Goal: Navigation & Orientation: Find specific page/section

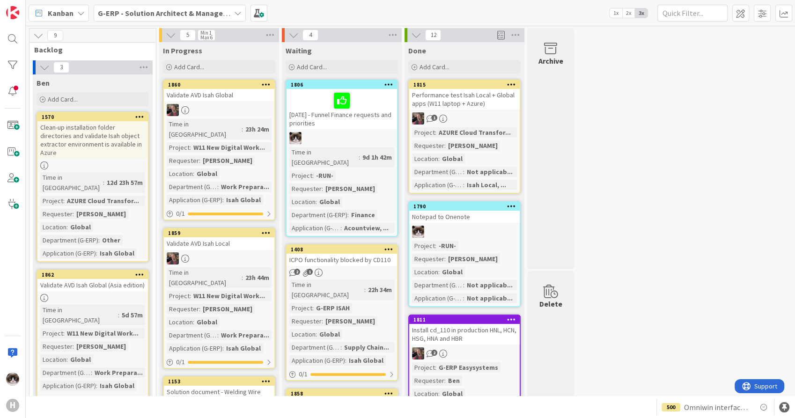
scroll to position [208, 0]
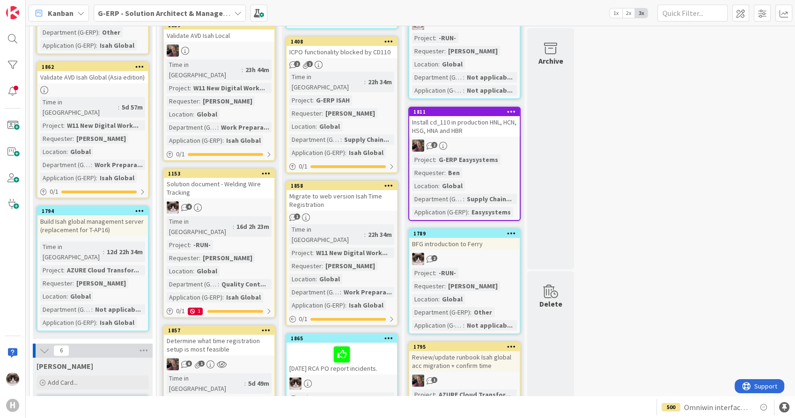
click at [150, 20] on div "G-ERP - Solution Architect & Management" at bounding box center [170, 13] width 152 height 17
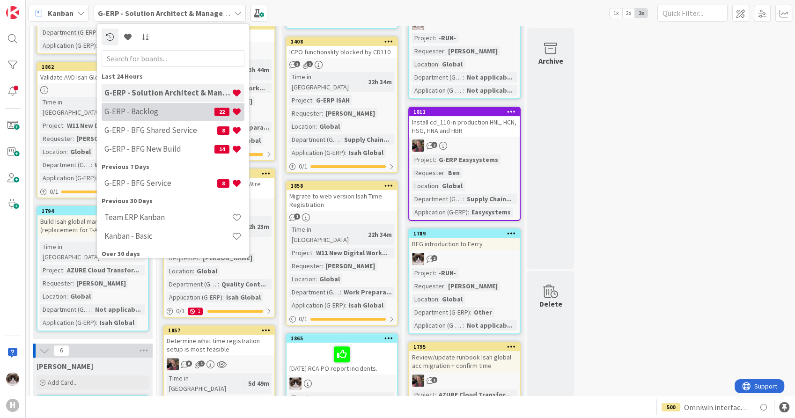
click at [164, 105] on div "G-ERP - Backlog 22" at bounding box center [173, 112] width 143 height 18
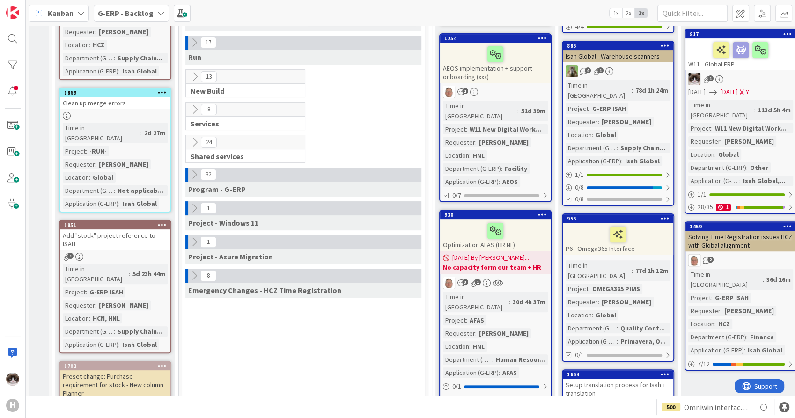
scroll to position [273, 0]
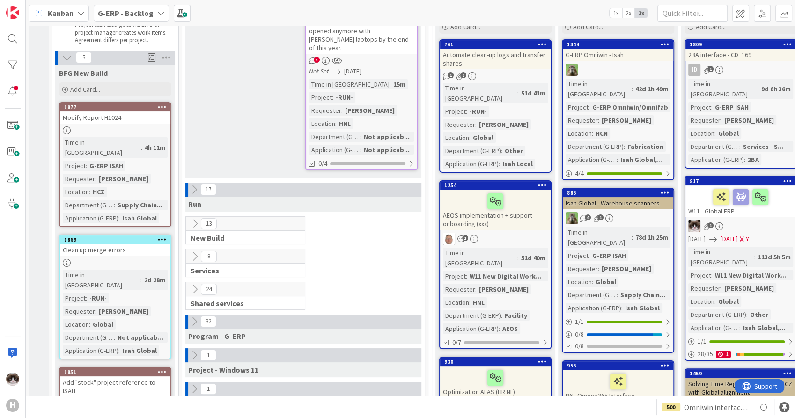
scroll to position [364, 0]
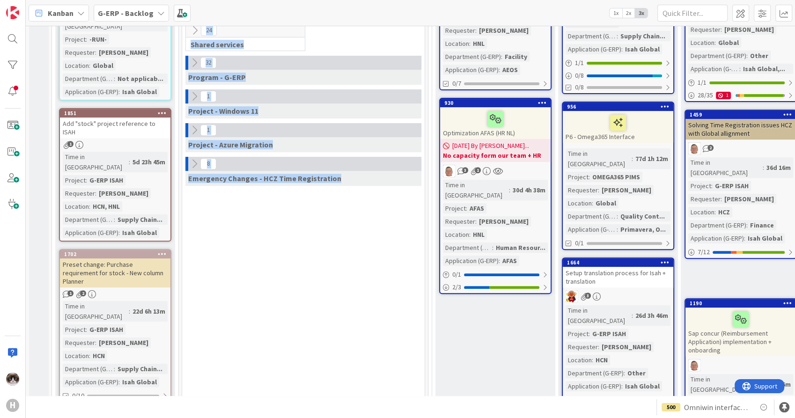
drag, startPoint x: 355, startPoint y: 169, endPoint x: 155, endPoint y: 171, distance: 199.9
drag, startPoint x: 155, startPoint y: 171, endPoint x: 309, endPoint y: 198, distance: 155.4
click at [192, 125] on icon at bounding box center [194, 130] width 10 height 10
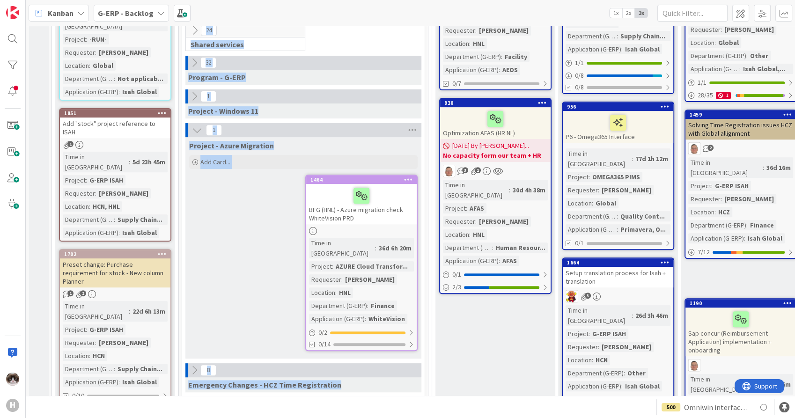
click at [275, 221] on div "Project - Azure Migration Add Card... 1464 BFG (HNL) - Azure migration check Wh…" at bounding box center [303, 247] width 236 height 221
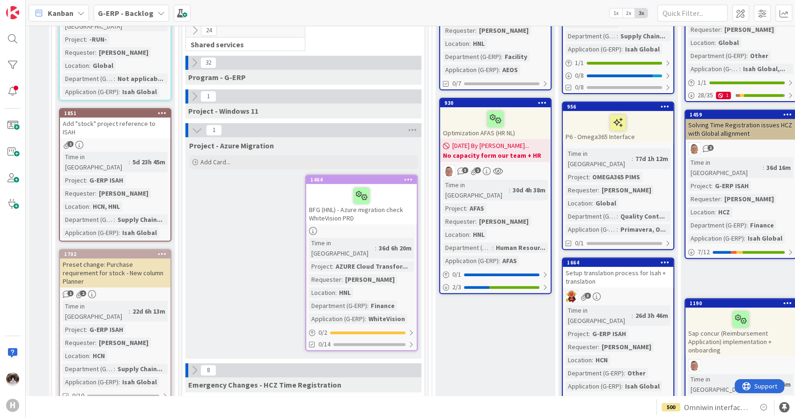
click at [191, 125] on div "1" at bounding box center [303, 130] width 236 height 14
click at [198, 125] on icon at bounding box center [197, 130] width 10 height 10
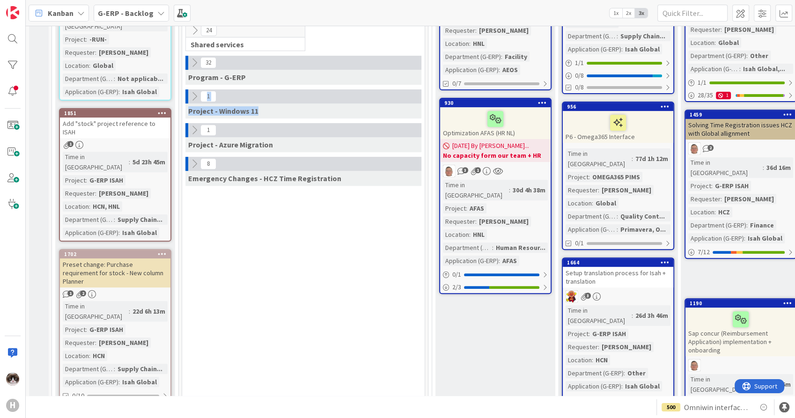
drag, startPoint x: 269, startPoint y: 99, endPoint x: 186, endPoint y: 93, distance: 83.1
click at [186, 93] on div "1 Project - Windows 11" at bounding box center [303, 103] width 236 height 29
drag, startPoint x: 186, startPoint y: 93, endPoint x: 287, endPoint y: 290, distance: 221.4
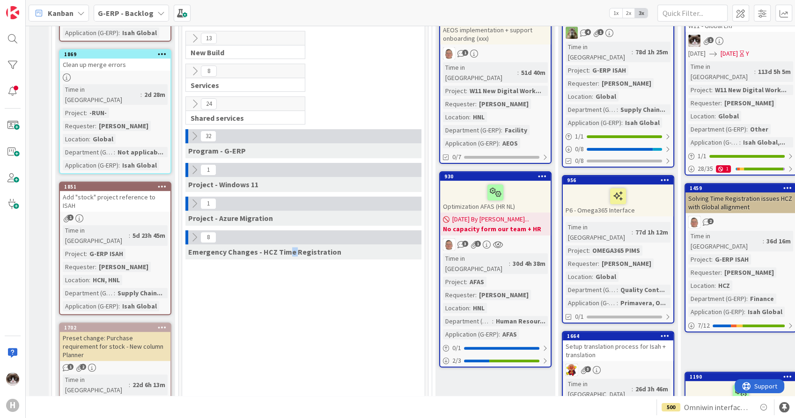
scroll to position [260, 0]
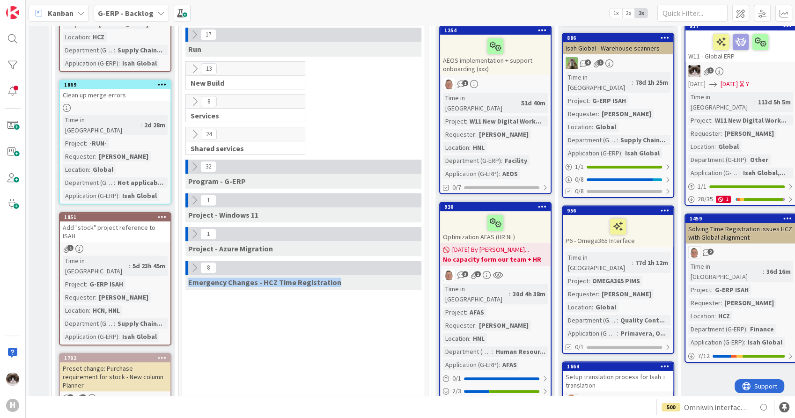
drag, startPoint x: 339, startPoint y: 277, endPoint x: 181, endPoint y: 277, distance: 158.7
drag, startPoint x: 181, startPoint y: 277, endPoint x: 266, endPoint y: 321, distance: 96.3
click at [192, 263] on icon at bounding box center [194, 268] width 10 height 10
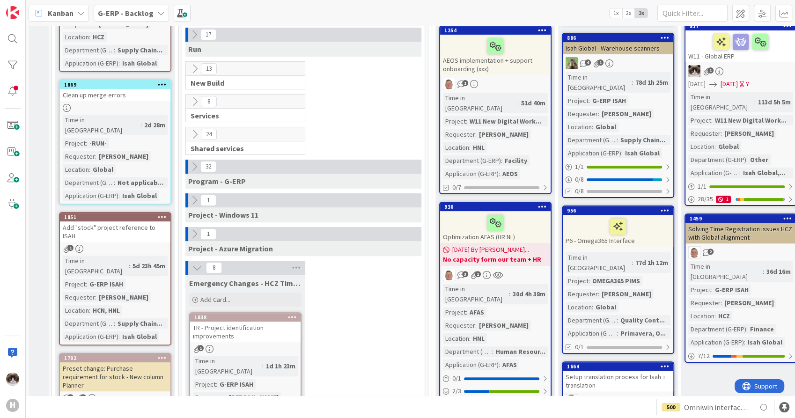
click at [199, 263] on icon at bounding box center [197, 268] width 10 height 10
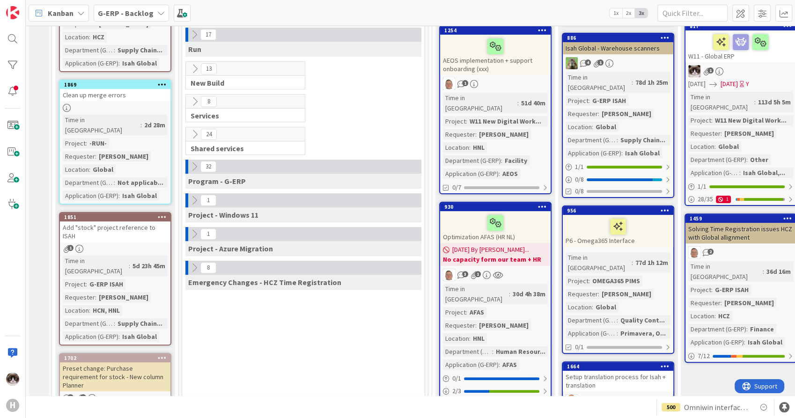
click at [187, 163] on div at bounding box center [186, 167] width 3 height 14
click at [195, 162] on icon at bounding box center [194, 167] width 10 height 10
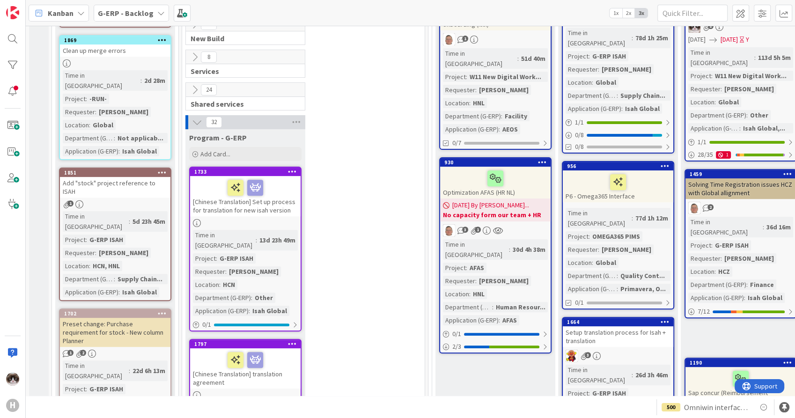
scroll to position [364, 0]
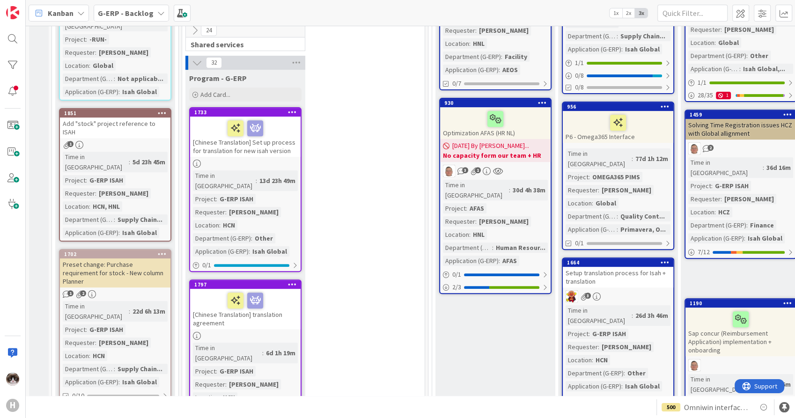
click at [286, 173] on div "Time in Column : 13d 23h 49m Project : G-ERP ISAH Requester : Johnson Yuan Loca…" at bounding box center [245, 213] width 105 height 86
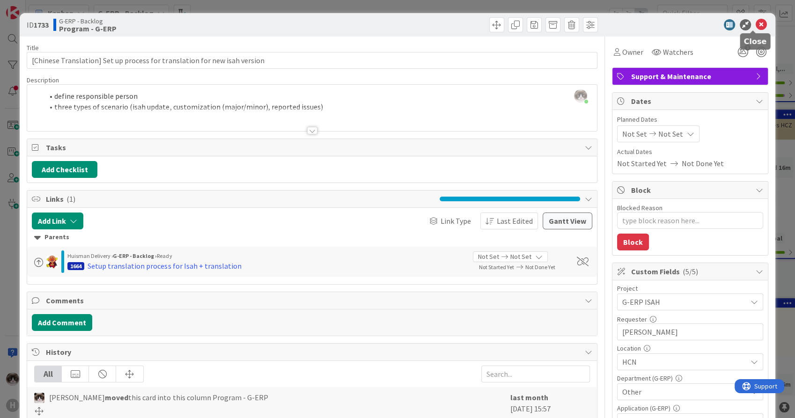
click at [757, 23] on icon at bounding box center [761, 24] width 11 height 11
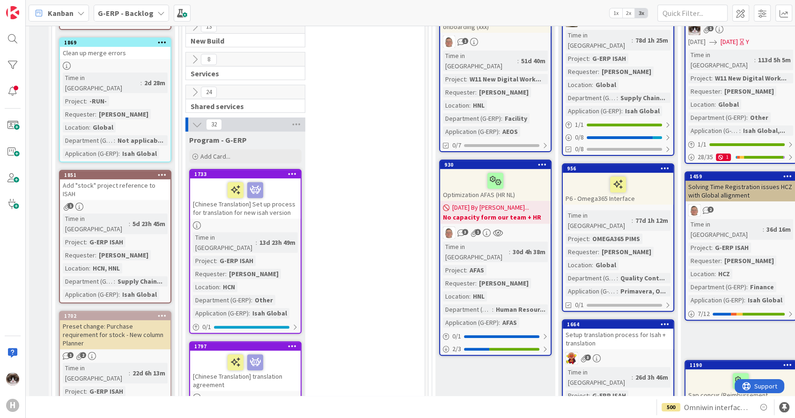
scroll to position [260, 0]
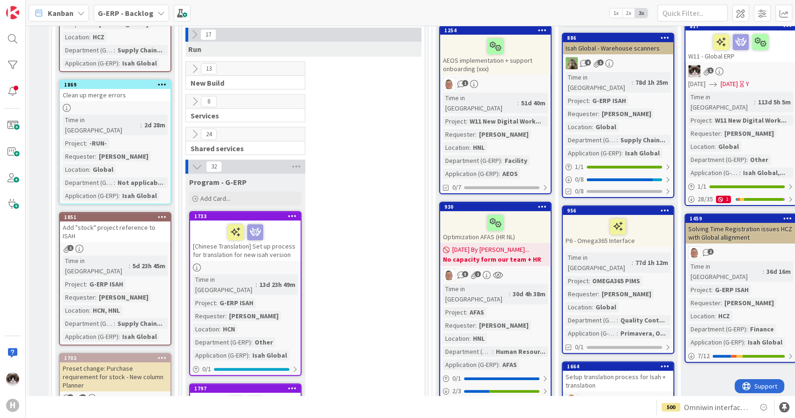
click at [193, 174] on div "Program - G-ERP" at bounding box center [245, 180] width 120 height 13
click at [195, 162] on icon at bounding box center [197, 167] width 10 height 10
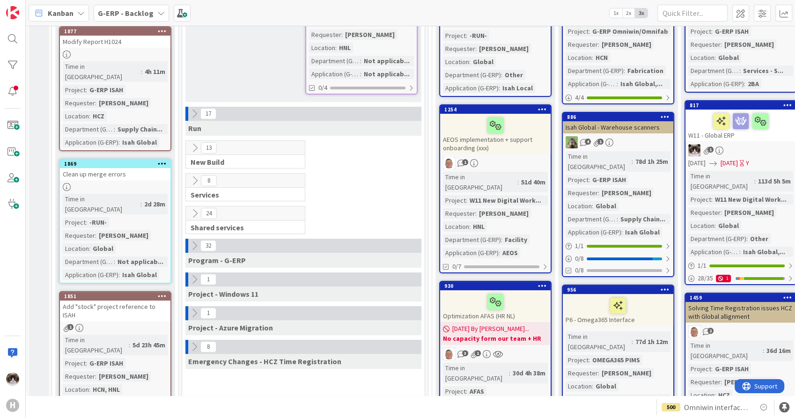
scroll to position [104, 0]
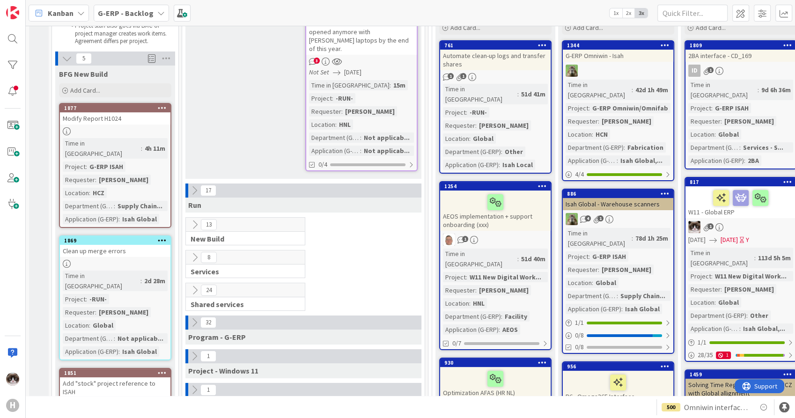
click at [194, 220] on icon at bounding box center [195, 225] width 10 height 10
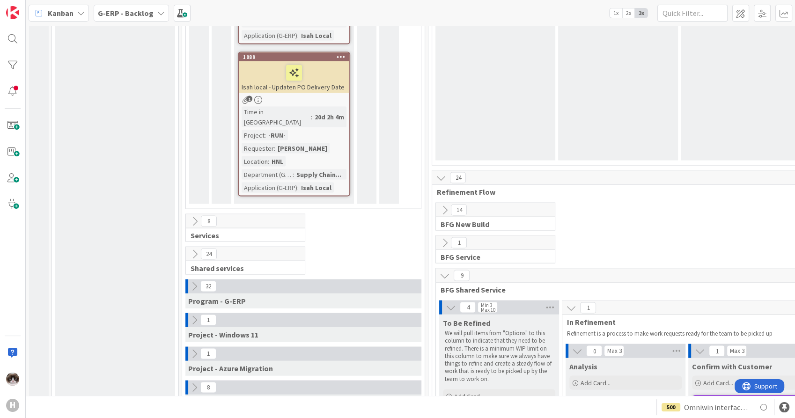
scroll to position [1873, 0]
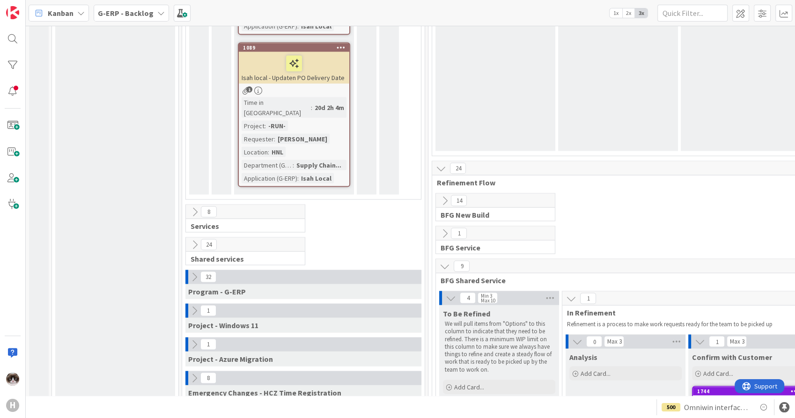
click at [194, 272] on icon at bounding box center [194, 277] width 10 height 10
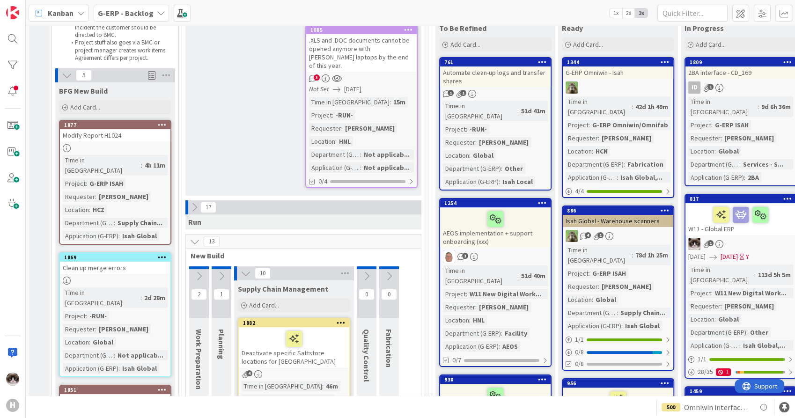
scroll to position [195, 0]
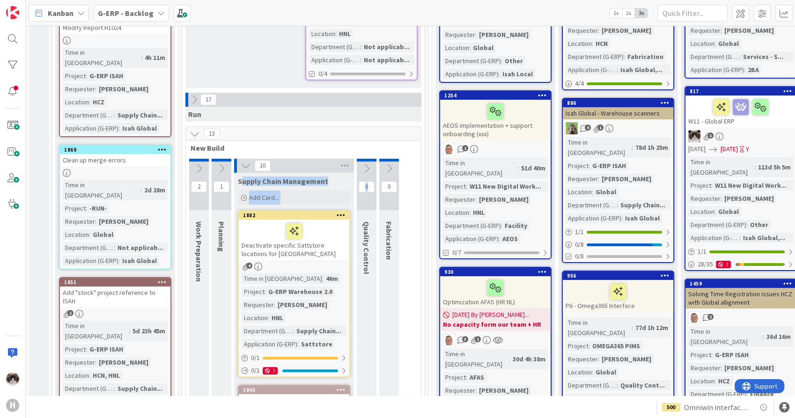
drag, startPoint x: 242, startPoint y: 177, endPoint x: 372, endPoint y: 177, distance: 130.2
drag, startPoint x: 372, startPoint y: 177, endPoint x: 333, endPoint y: 169, distance: 39.3
click at [333, 177] on div "Supply Chain Management" at bounding box center [294, 181] width 112 height 9
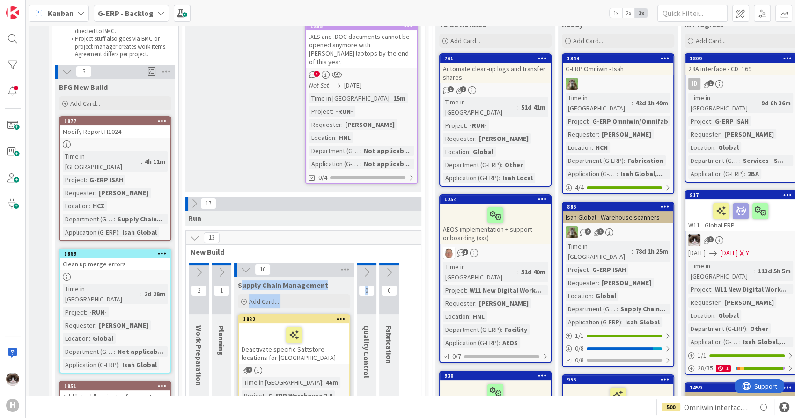
scroll to position [247, 0]
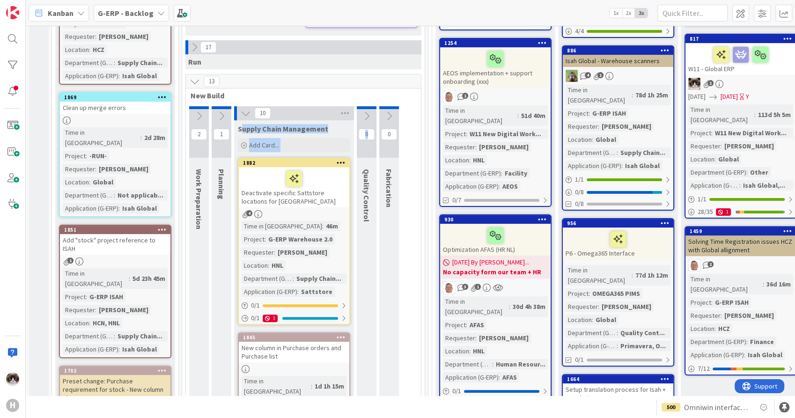
click at [343, 125] on div "Supply Chain Management Add Card..." at bounding box center [294, 137] width 120 height 34
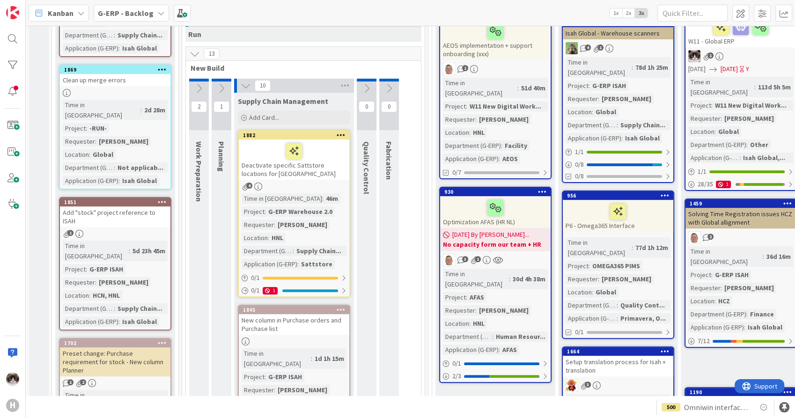
scroll to position [195, 0]
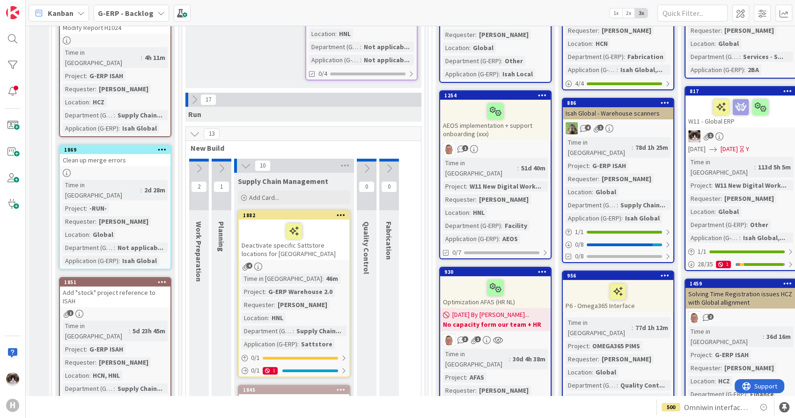
click at [242, 161] on icon at bounding box center [246, 166] width 10 height 10
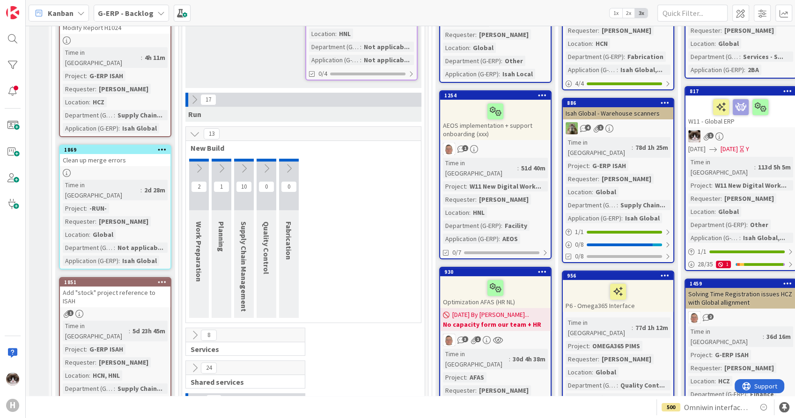
click at [218, 163] on icon at bounding box center [221, 168] width 10 height 10
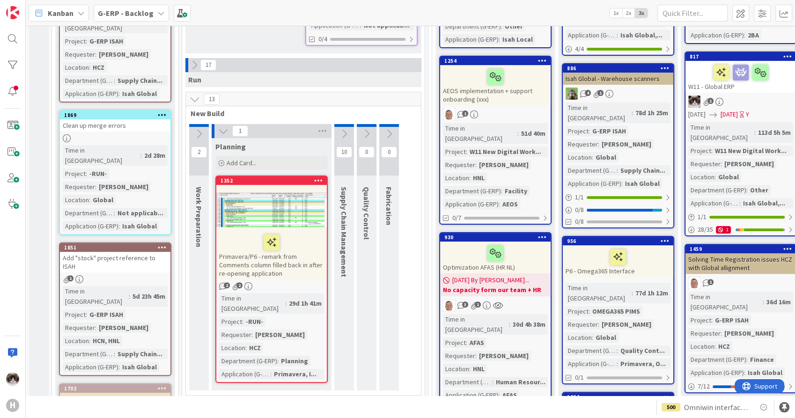
scroll to position [247, 0]
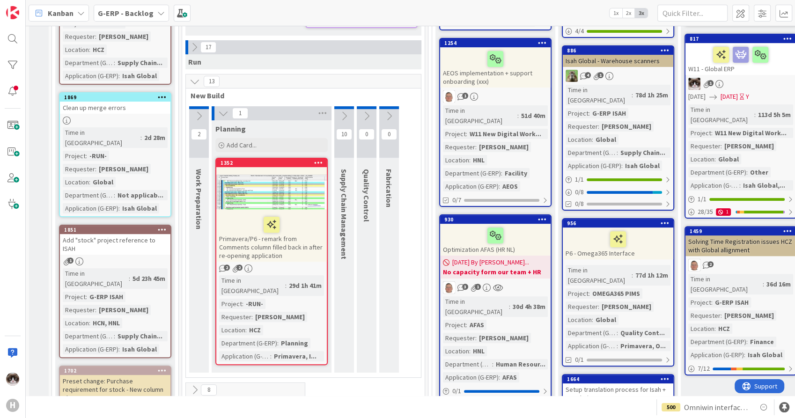
click at [203, 106] on div at bounding box center [199, 107] width 20 height 3
click at [199, 111] on icon at bounding box center [199, 116] width 10 height 10
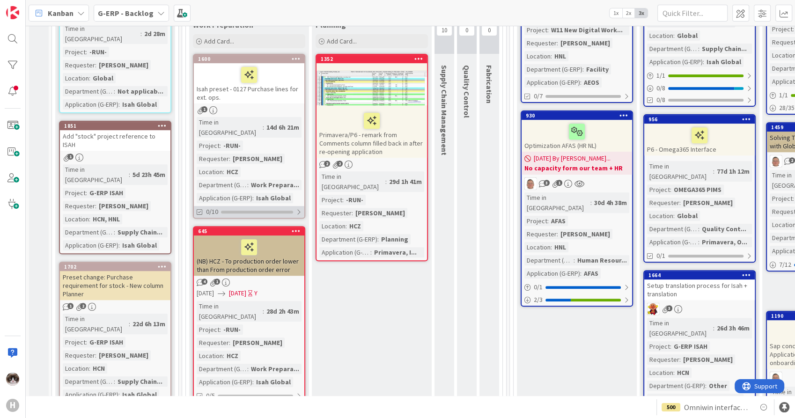
scroll to position [299, 0]
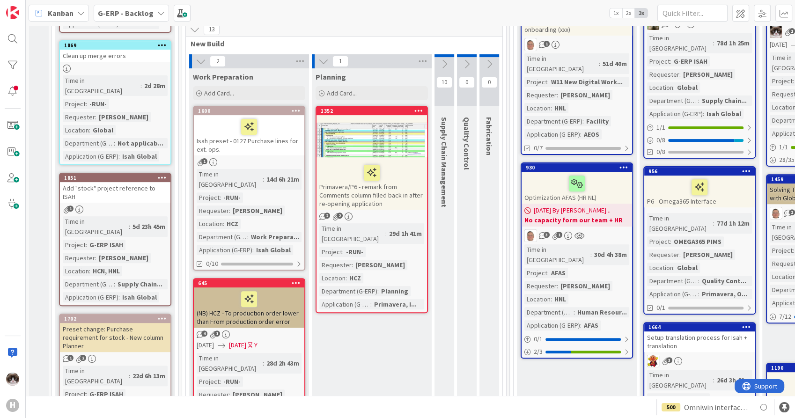
click at [262, 146] on link "1600 Isah preset - 0127 Purchase lines for ext. ops. 1 Time in Column : 14d 6h …" at bounding box center [249, 188] width 112 height 165
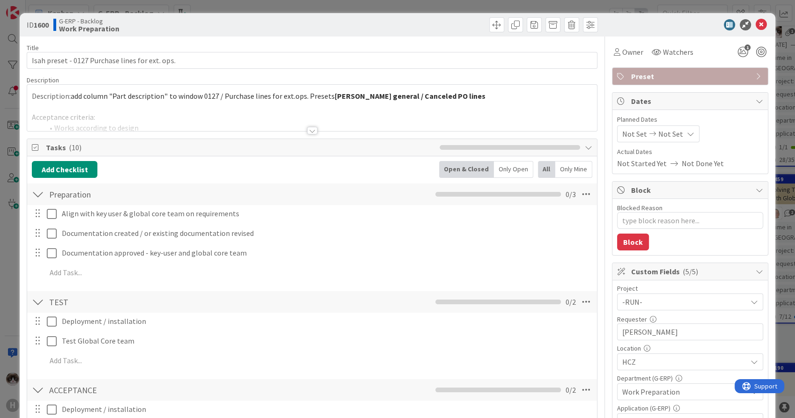
click at [311, 128] on div at bounding box center [312, 130] width 10 height 7
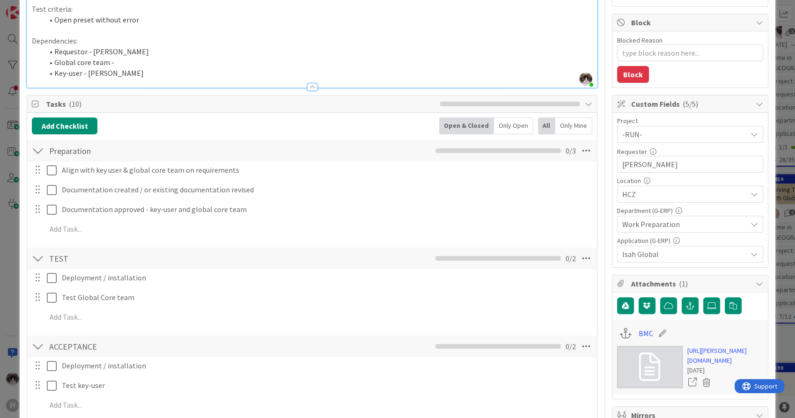
scroll to position [260, 0]
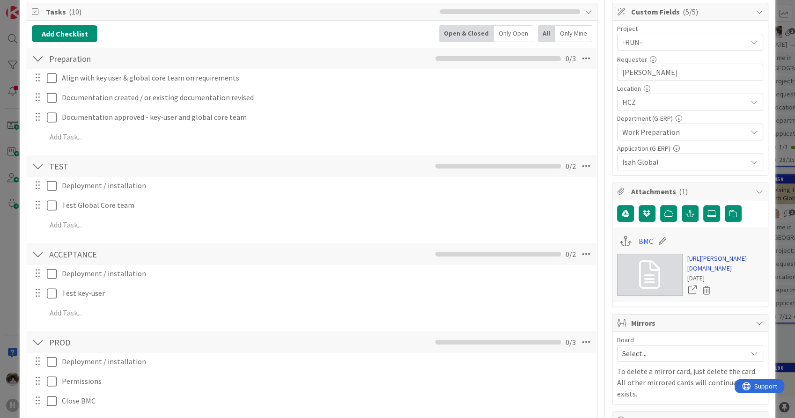
click at [700, 268] on link "https://huisman-smartit.onbmc.com/smartit/app/#/workorder/AGGF4KX6HRENQATAM3Y9T…" at bounding box center [725, 264] width 76 height 20
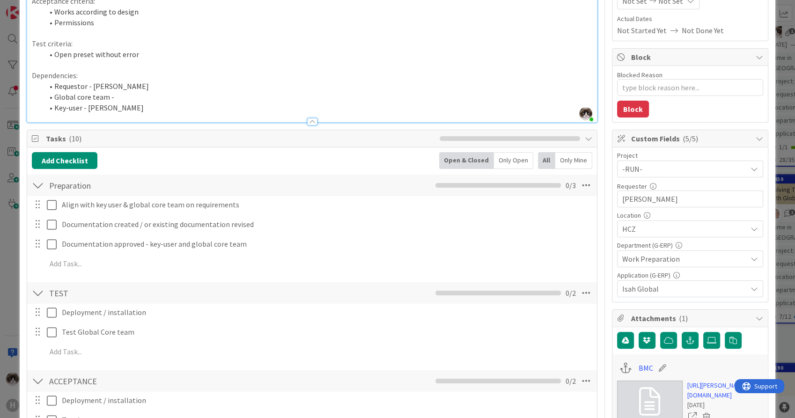
scroll to position [0, 0]
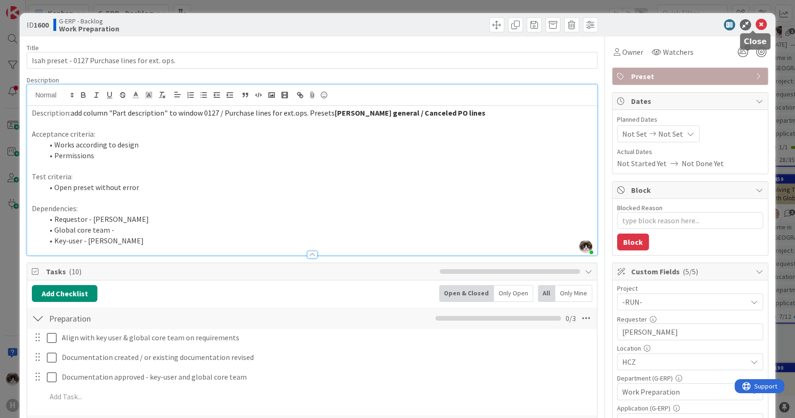
click at [756, 20] on icon at bounding box center [761, 24] width 11 height 11
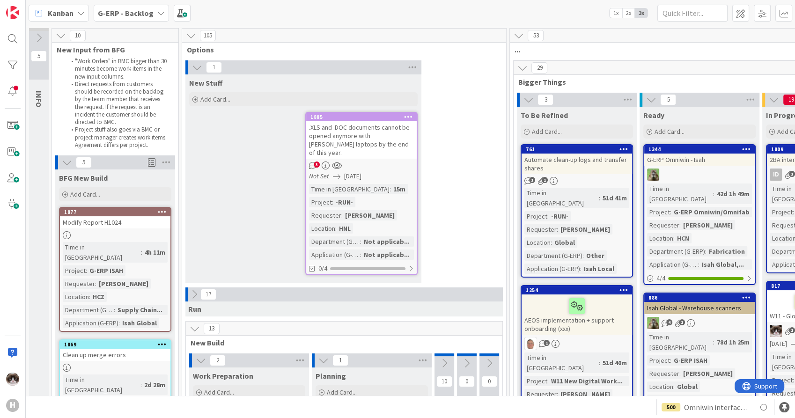
click at [121, 11] on b "G-ERP - Backlog" at bounding box center [126, 12] width 56 height 9
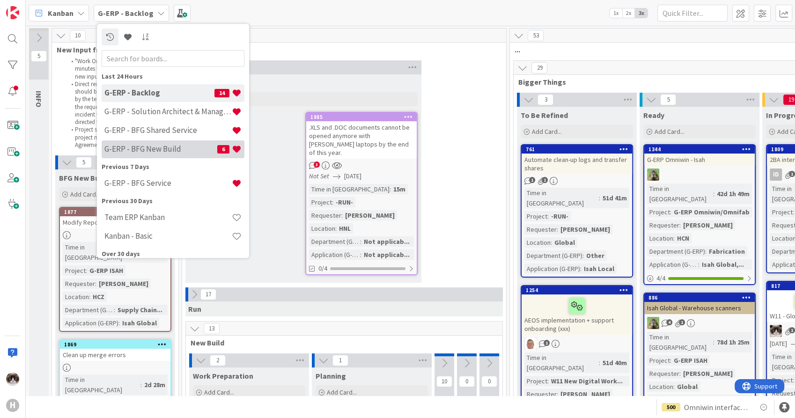
click at [156, 147] on h4 "G-ERP - BFG New Build" at bounding box center [160, 149] width 113 height 9
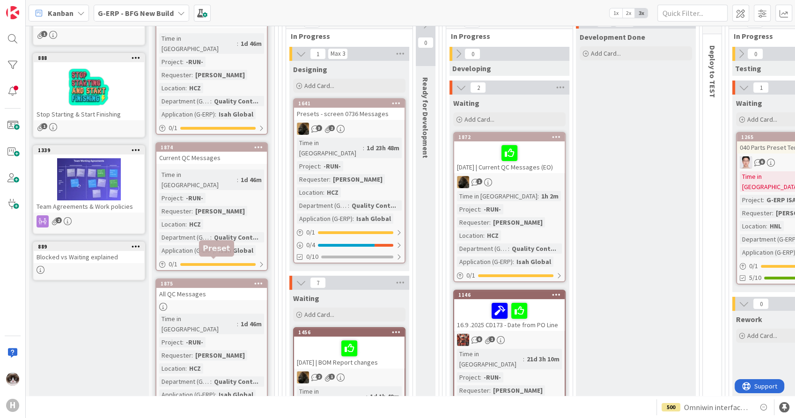
scroll to position [156, 0]
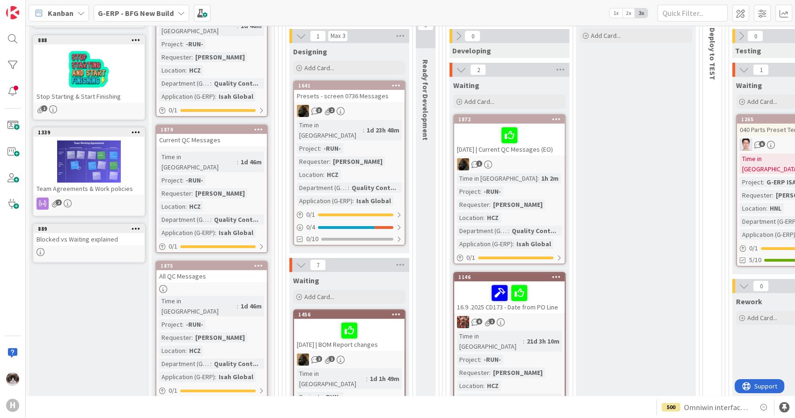
click at [246, 285] on div at bounding box center [211, 289] width 111 height 8
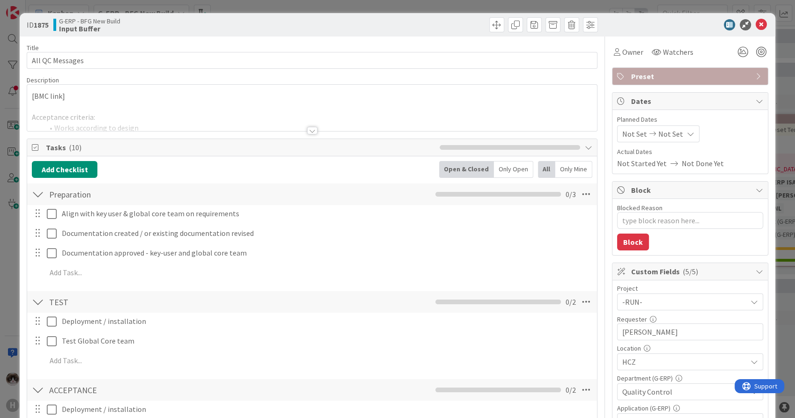
click at [300, 123] on div at bounding box center [311, 119] width 569 height 24
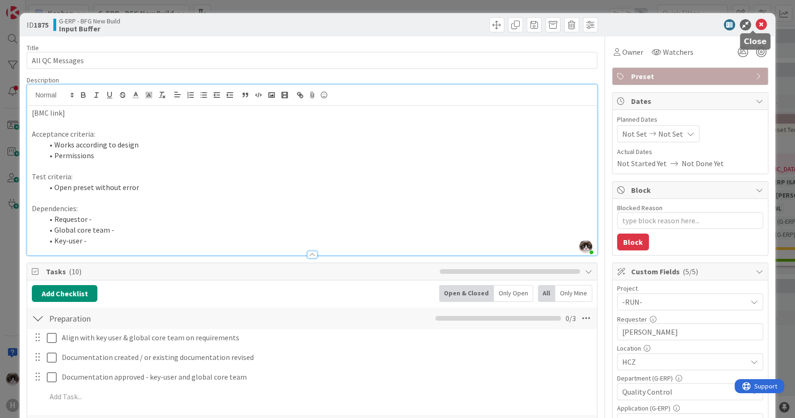
click at [756, 26] on icon at bounding box center [761, 24] width 11 height 11
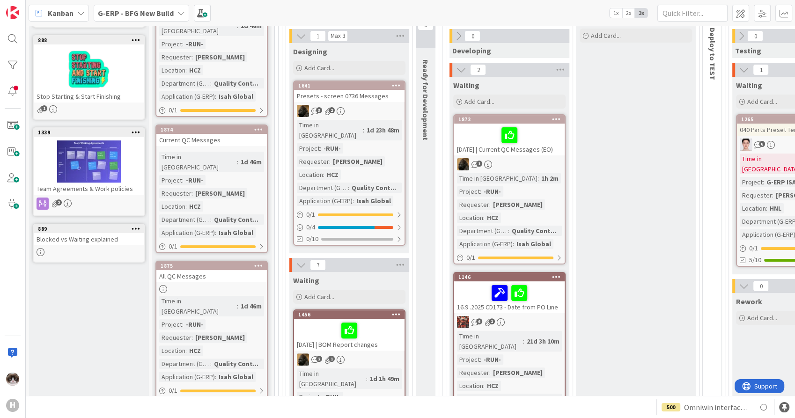
click at [374, 112] on div "3 2" at bounding box center [349, 111] width 111 height 12
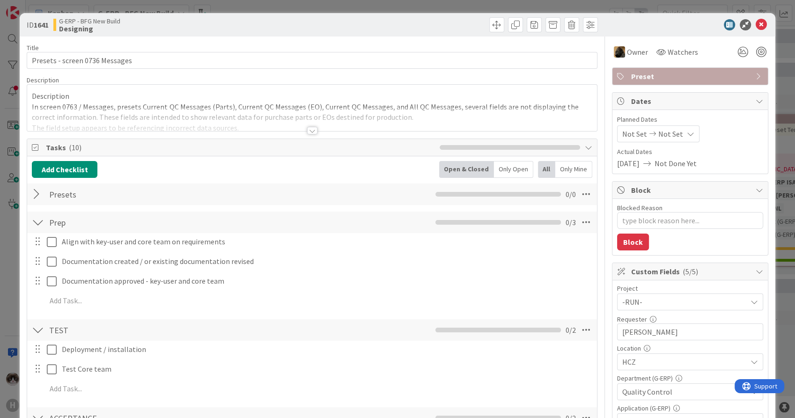
click at [307, 134] on div at bounding box center [312, 130] width 10 height 7
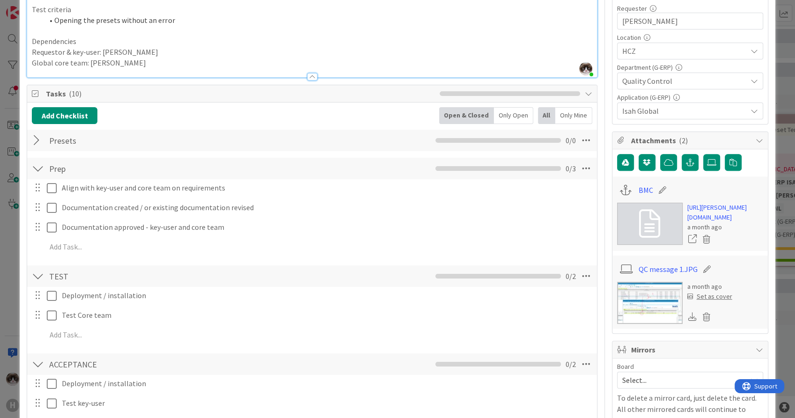
scroll to position [351, 0]
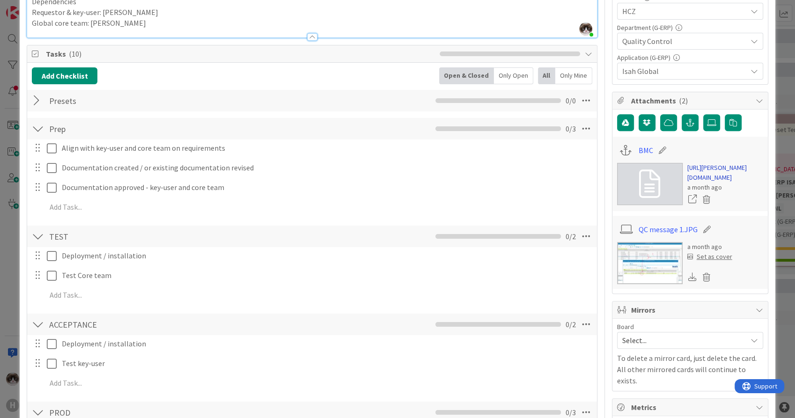
click at [712, 183] on link "https://huisman-smartit.onbmc.com/smartit/app/#/incident/AGGF4KX6HRENQATAUDFHTA…" at bounding box center [725, 173] width 76 height 20
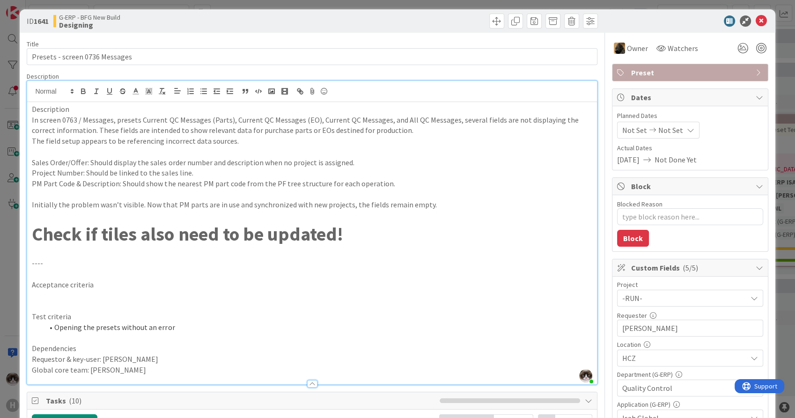
scroll to position [0, 0]
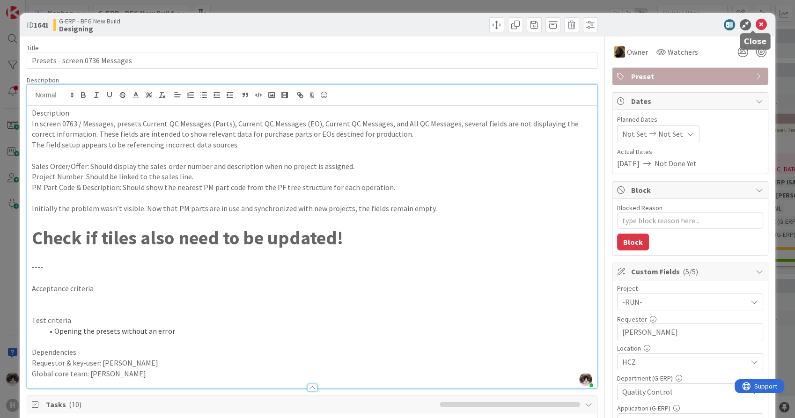
click at [756, 25] on icon at bounding box center [761, 24] width 11 height 11
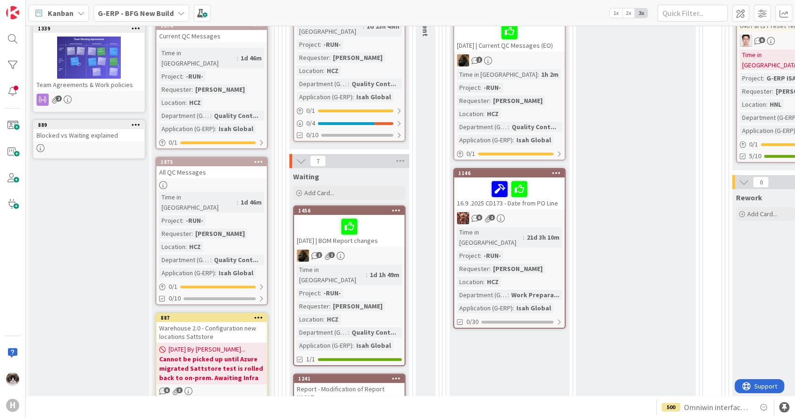
scroll to position [156, 0]
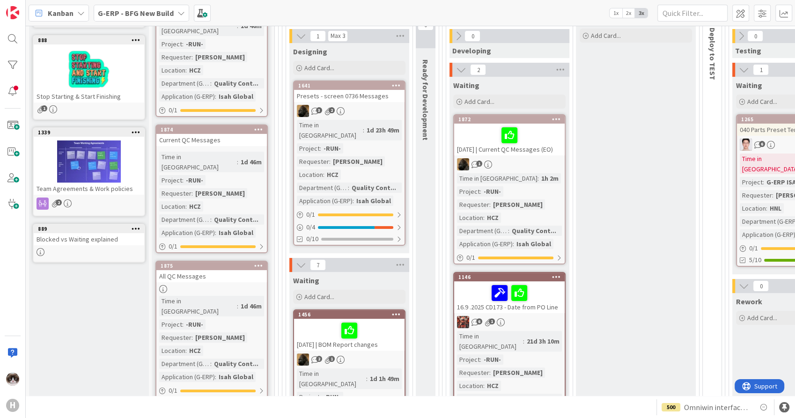
click at [389, 123] on div "Time in Column : 1d 23h 49m Project : -RUN- Requester : Tomas Hermann Location …" at bounding box center [349, 163] width 105 height 86
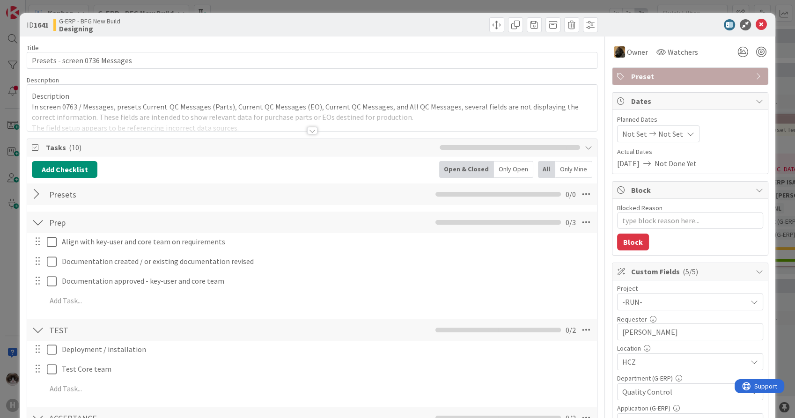
type textarea "x"
click at [311, 130] on div at bounding box center [312, 130] width 10 height 7
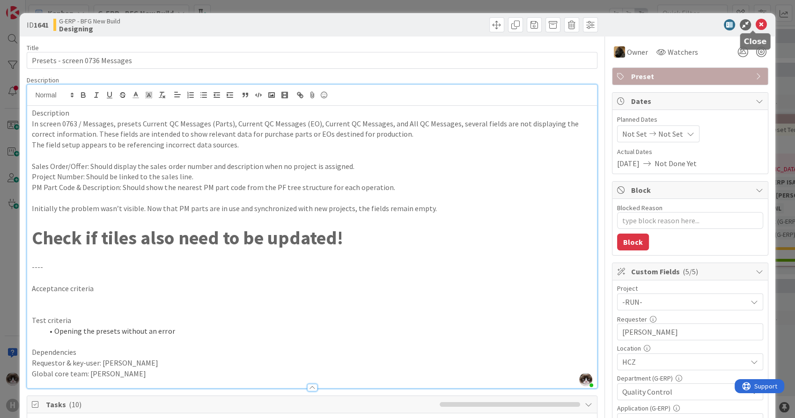
click at [756, 22] on icon at bounding box center [761, 24] width 11 height 11
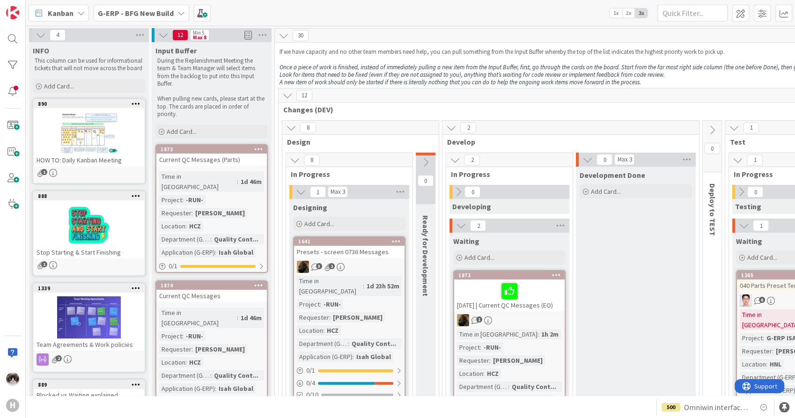
click at [142, 16] on b "G-ERP - BFG New Build" at bounding box center [136, 12] width 76 height 9
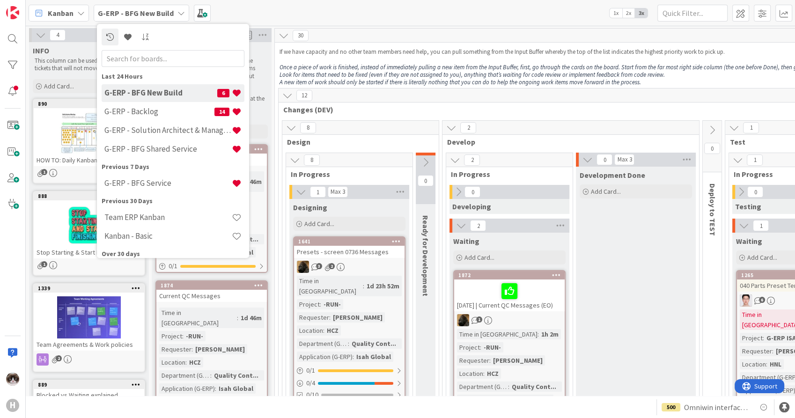
click at [150, 15] on b "G-ERP - BFG New Build" at bounding box center [136, 12] width 76 height 9
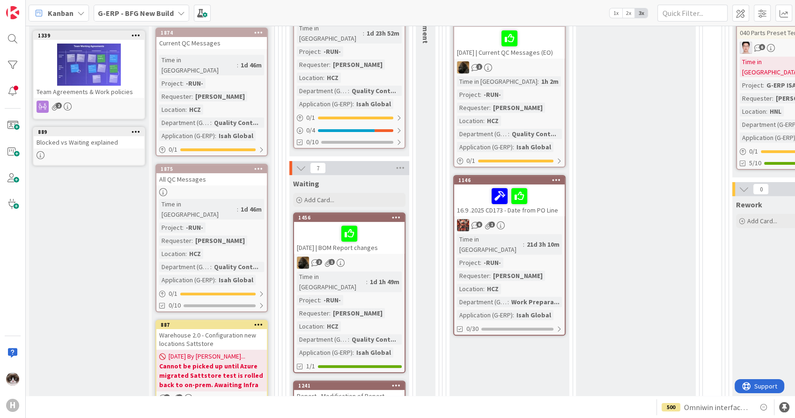
scroll to position [312, 0]
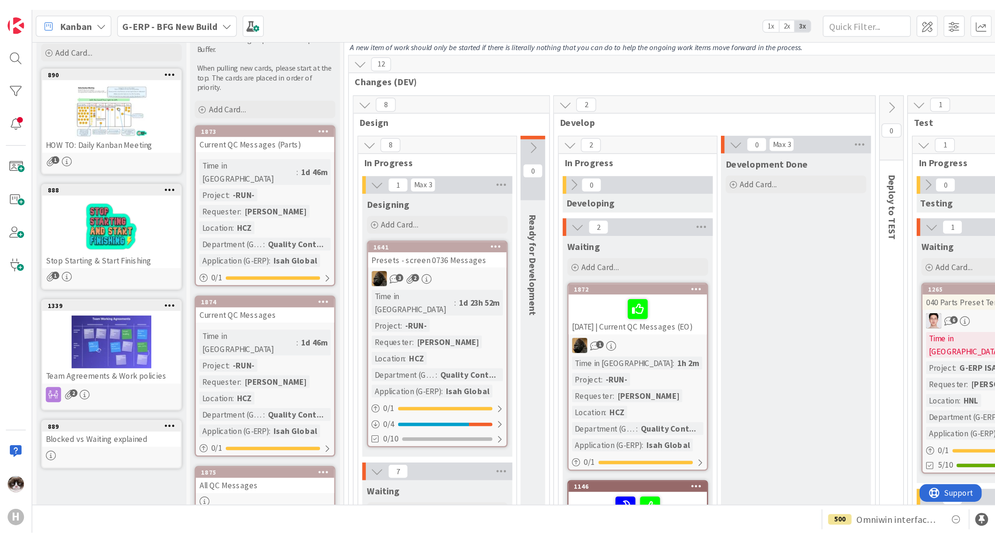
scroll to position [0, 0]
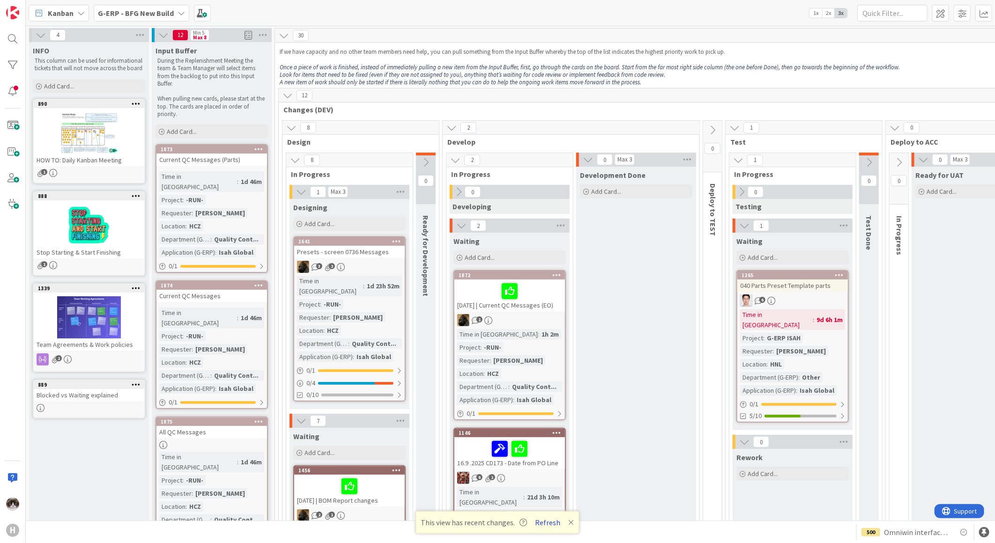
click at [542, 418] on button "Refresh" at bounding box center [548, 522] width 32 height 12
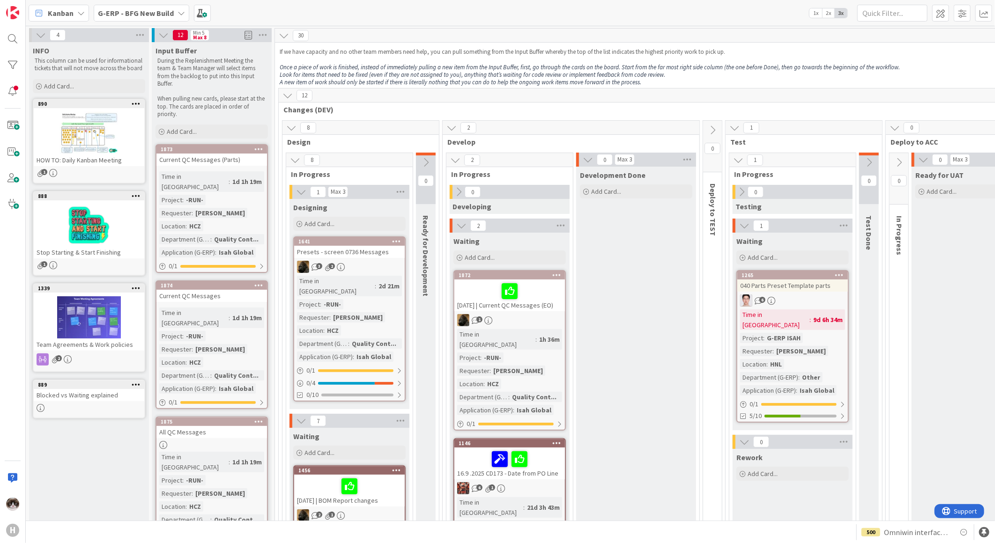
click at [822, 295] on div "6" at bounding box center [792, 301] width 111 height 12
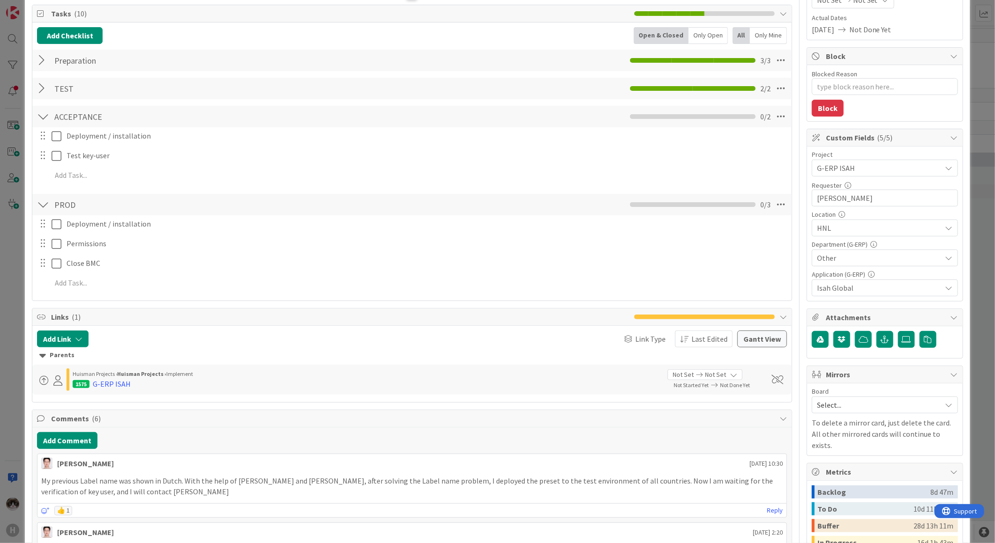
scroll to position [260, 0]
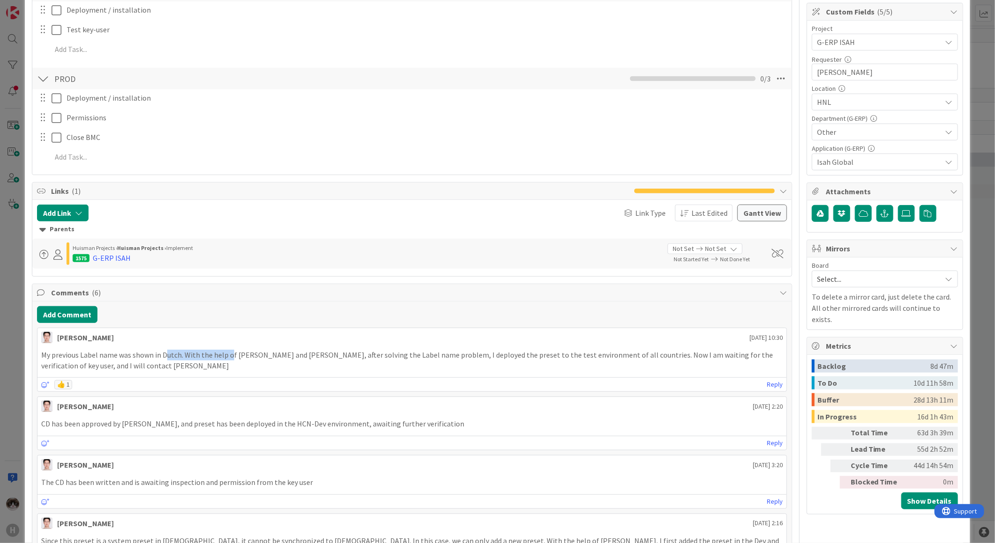
drag, startPoint x: 165, startPoint y: 355, endPoint x: 230, endPoint y: 352, distance: 65.2
click at [230, 352] on p "My previous Label name was shown in Dutch. With the help of [PERSON_NAME] and […" at bounding box center [411, 360] width 741 height 21
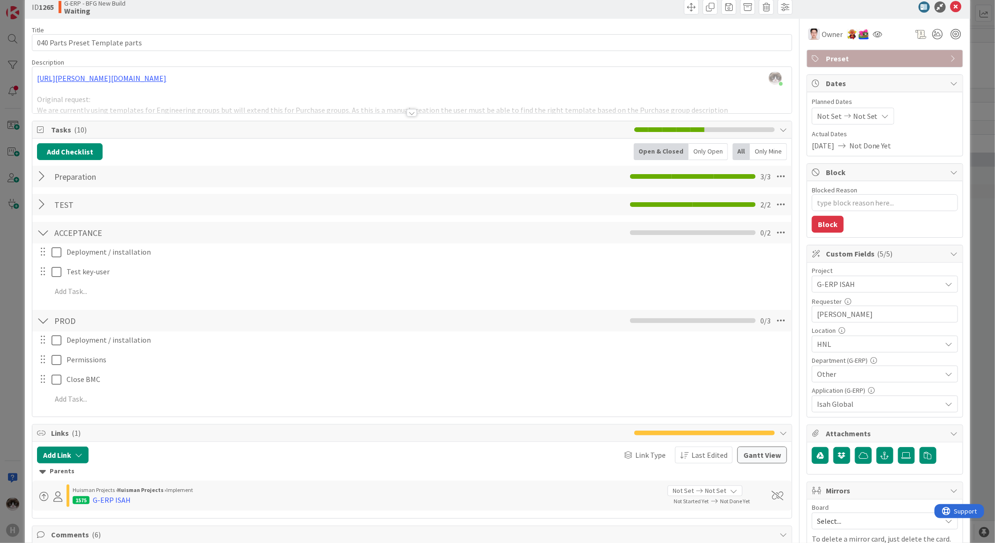
scroll to position [0, 0]
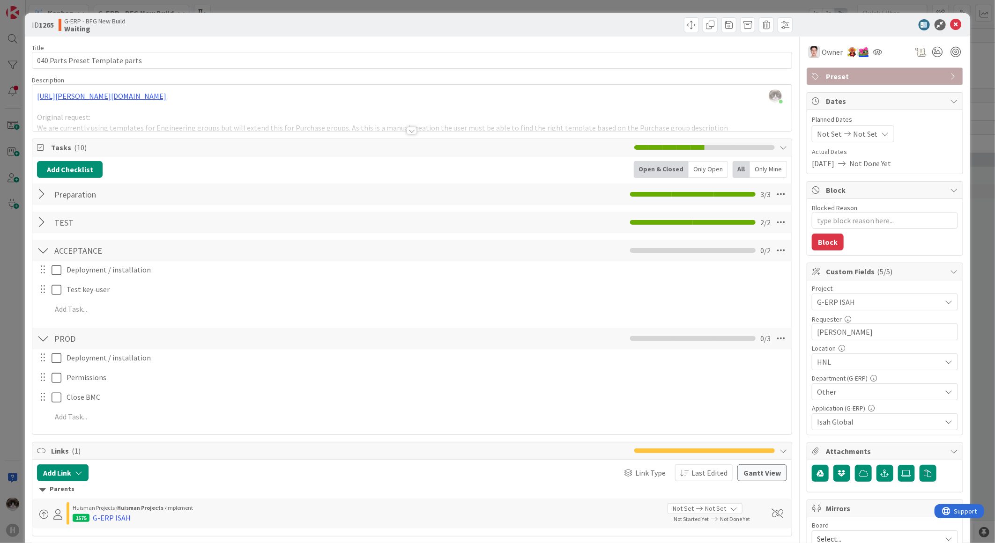
click at [406, 131] on div at bounding box center [411, 130] width 10 height 7
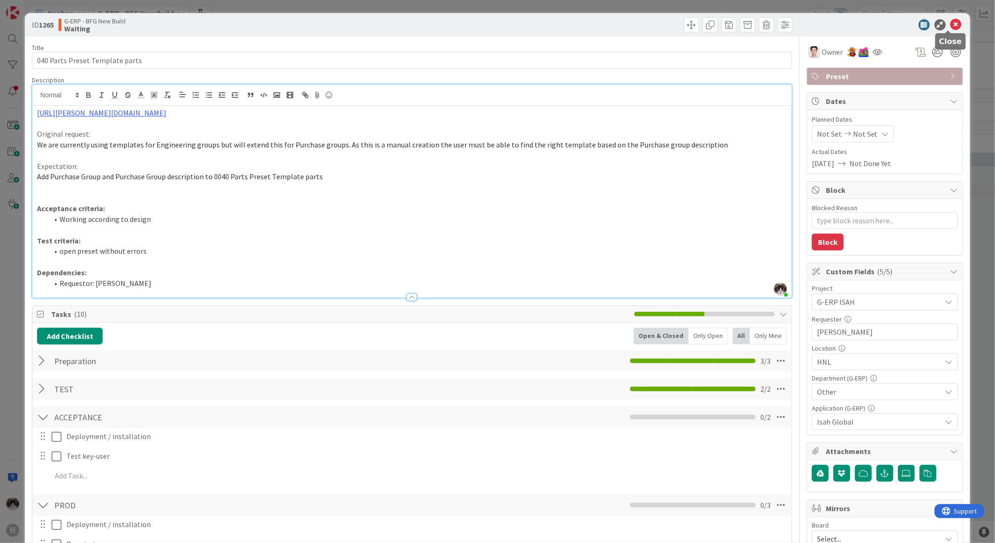
click at [950, 25] on icon at bounding box center [955, 24] width 11 height 11
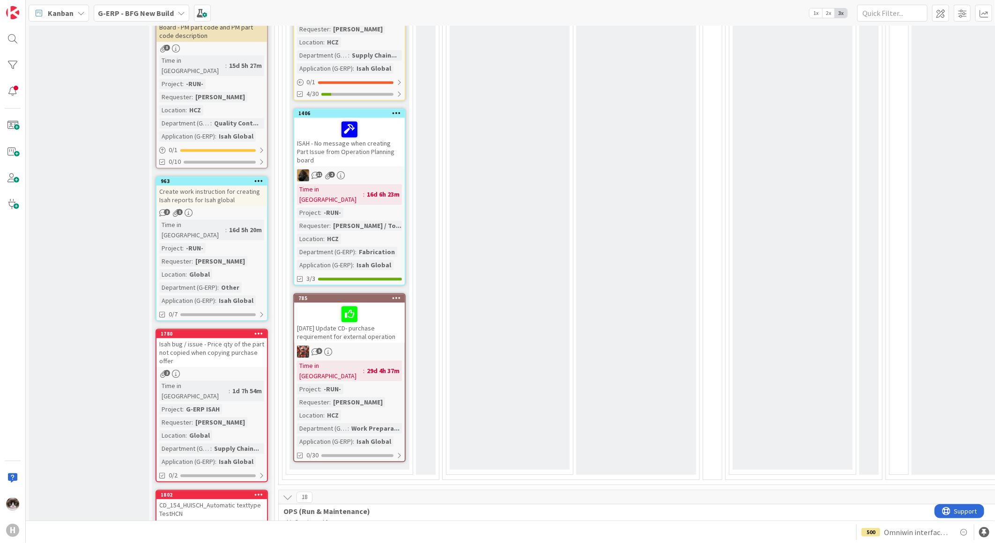
scroll to position [1561, 0]
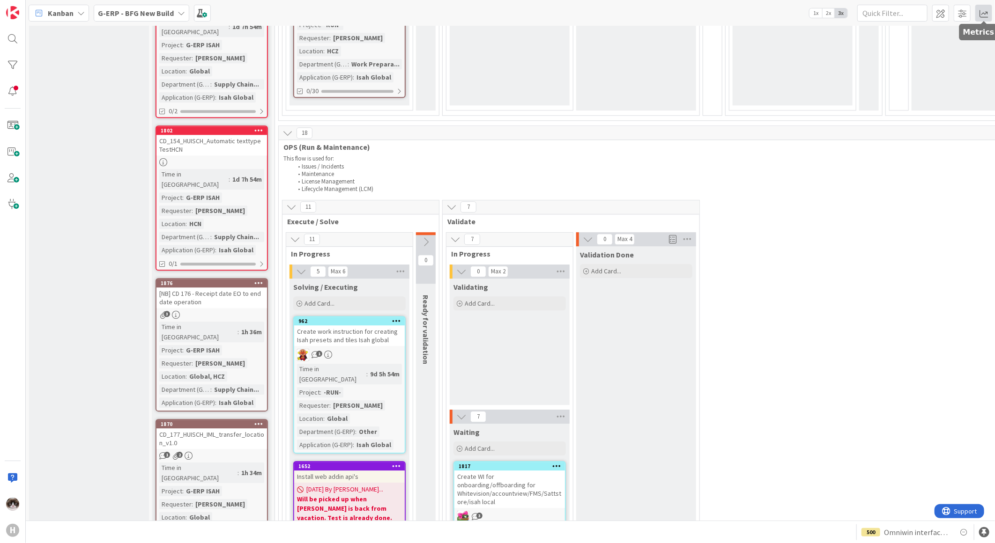
click at [977, 12] on span at bounding box center [983, 13] width 17 height 17
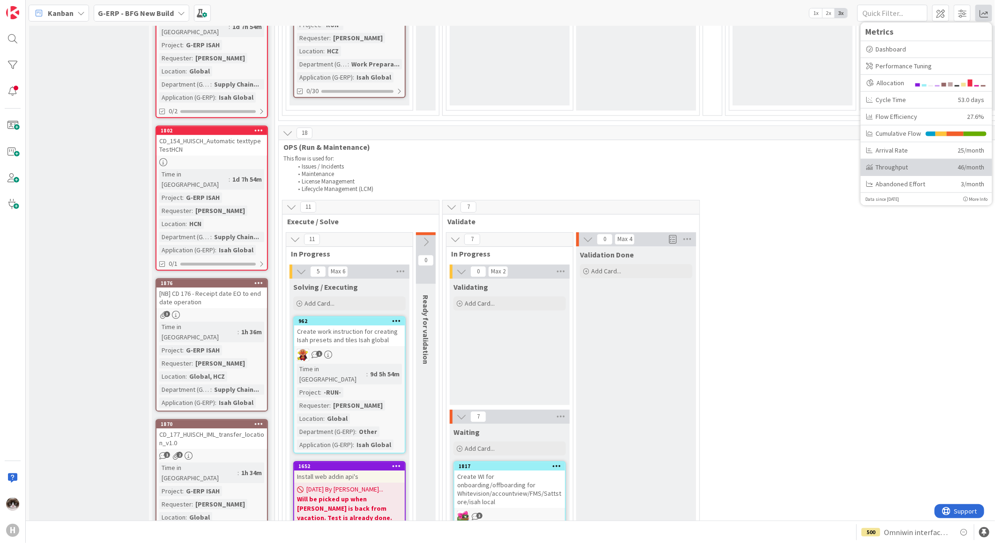
click at [895, 162] on div "Throughput" at bounding box center [908, 167] width 84 height 10
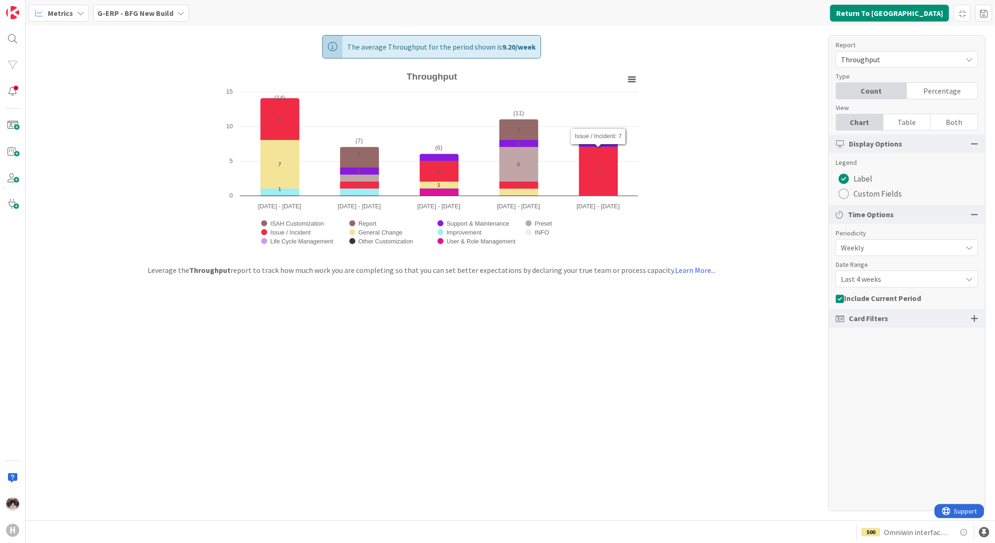
click at [704, 196] on div "The average Throughput for the period shown is 9.20 / week Created with Highcha…" at bounding box center [510, 273] width 969 height 495
click at [162, 13] on b "G-ERP - BFG New Build" at bounding box center [135, 12] width 76 height 9
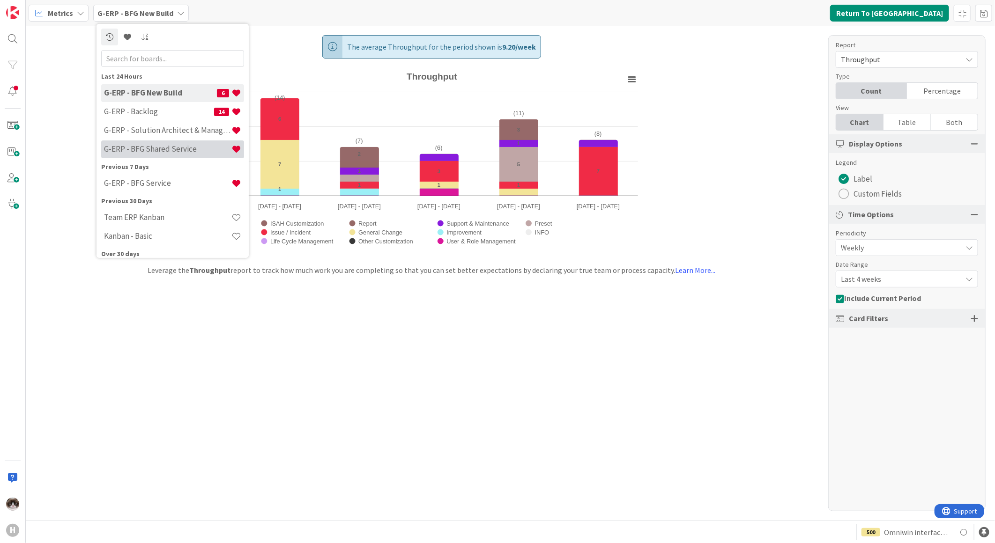
click at [169, 141] on div "G-ERP - BFG Shared Service" at bounding box center [172, 149] width 143 height 18
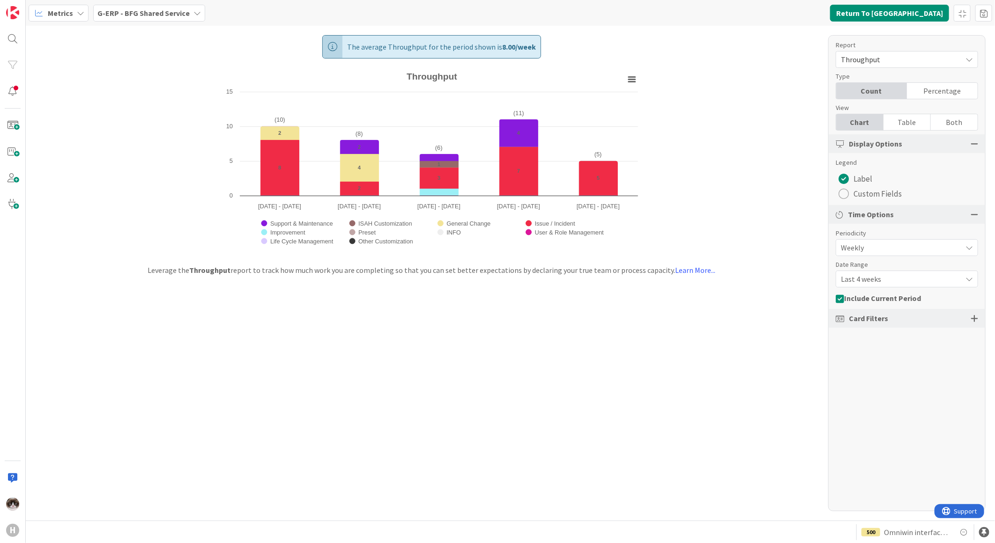
click at [170, 15] on b "G-ERP - BFG Shared Service" at bounding box center [143, 12] width 92 height 9
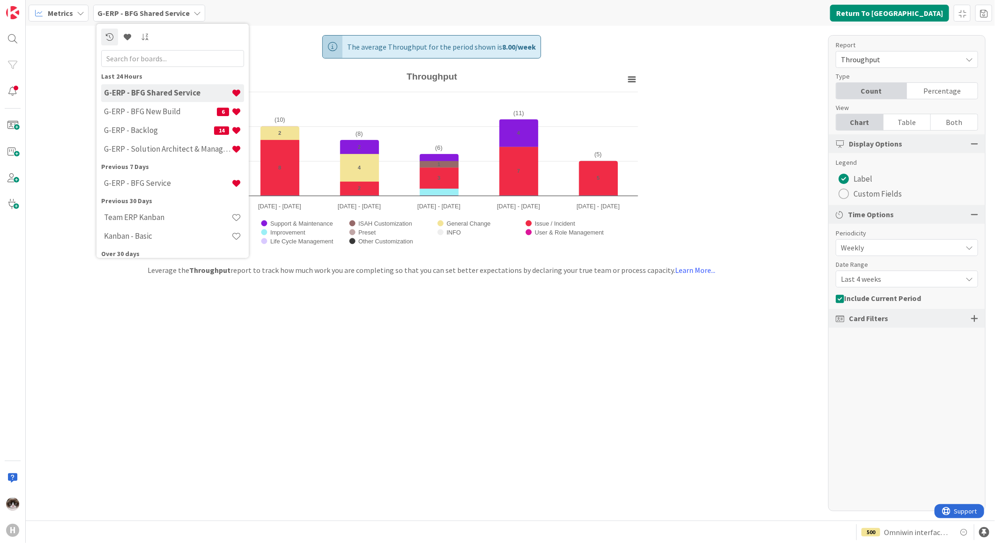
click at [886, 279] on span "Last 4 weeks" at bounding box center [898, 279] width 116 height 13
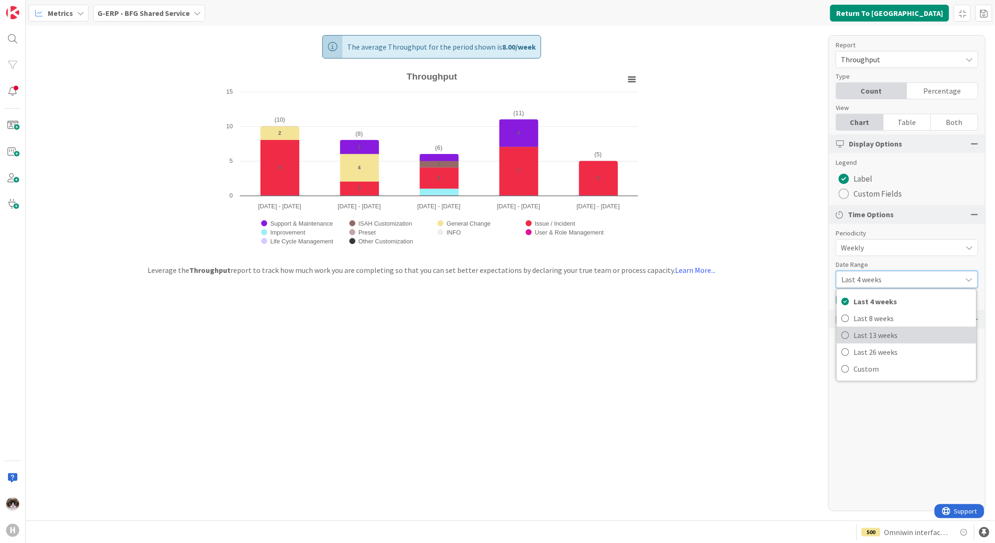
click at [890, 339] on span "Last 13 weeks" at bounding box center [912, 335] width 118 height 14
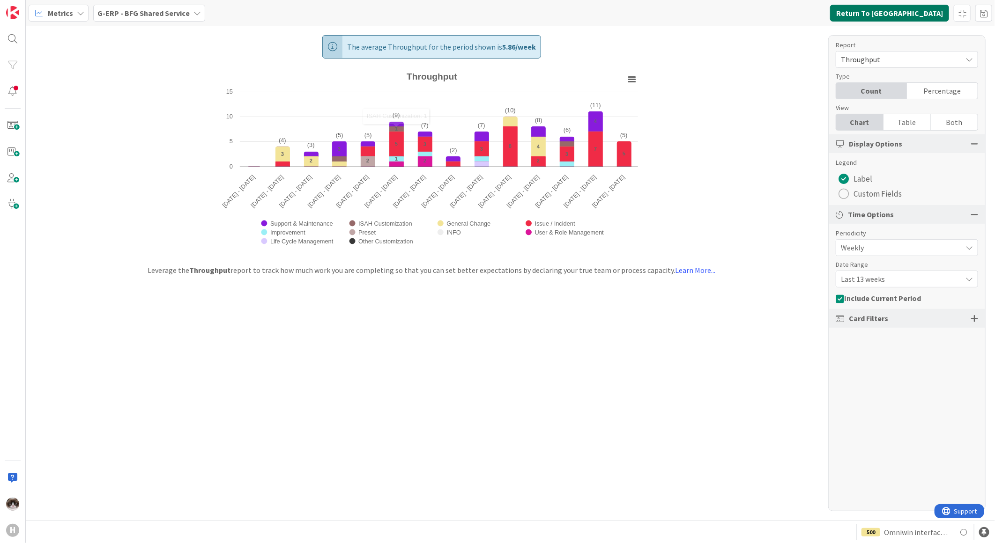
click at [905, 14] on button "Return To [GEOGRAPHIC_DATA]" at bounding box center [889, 13] width 119 height 17
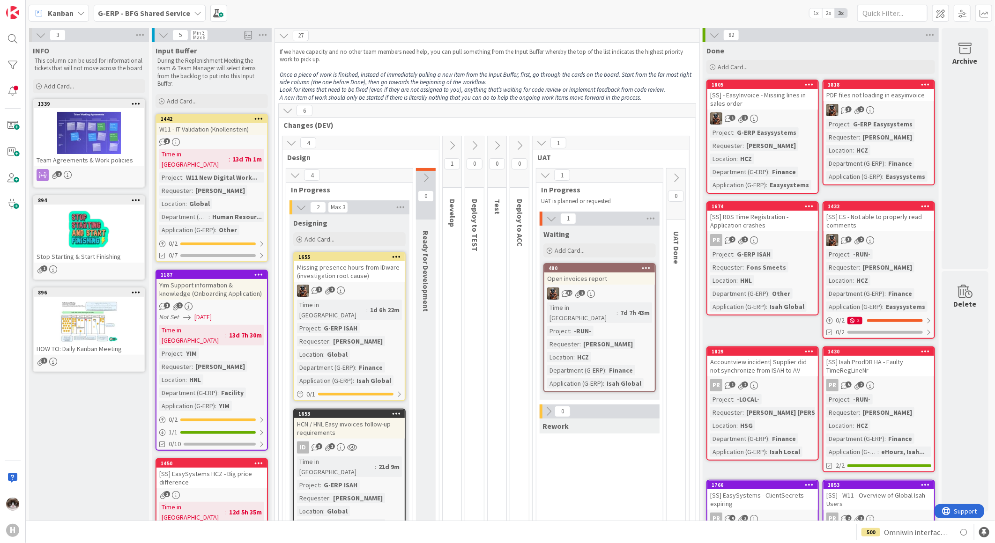
click at [178, 11] on b "G-ERP - BFG Shared Service" at bounding box center [144, 12] width 92 height 9
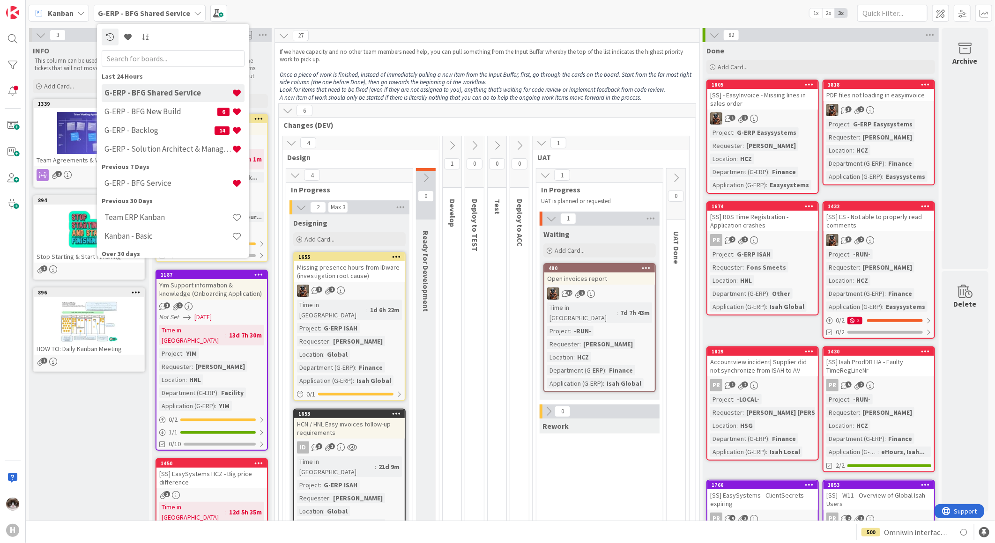
click at [177, 11] on b "G-ERP - BFG Shared Service" at bounding box center [144, 12] width 92 height 9
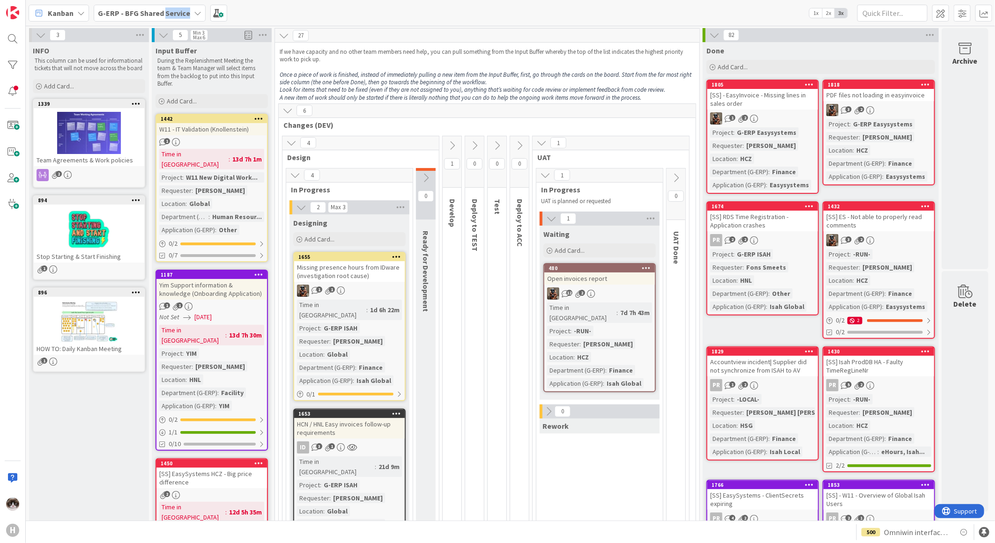
click at [177, 11] on b "G-ERP - BFG Shared Service" at bounding box center [144, 12] width 92 height 9
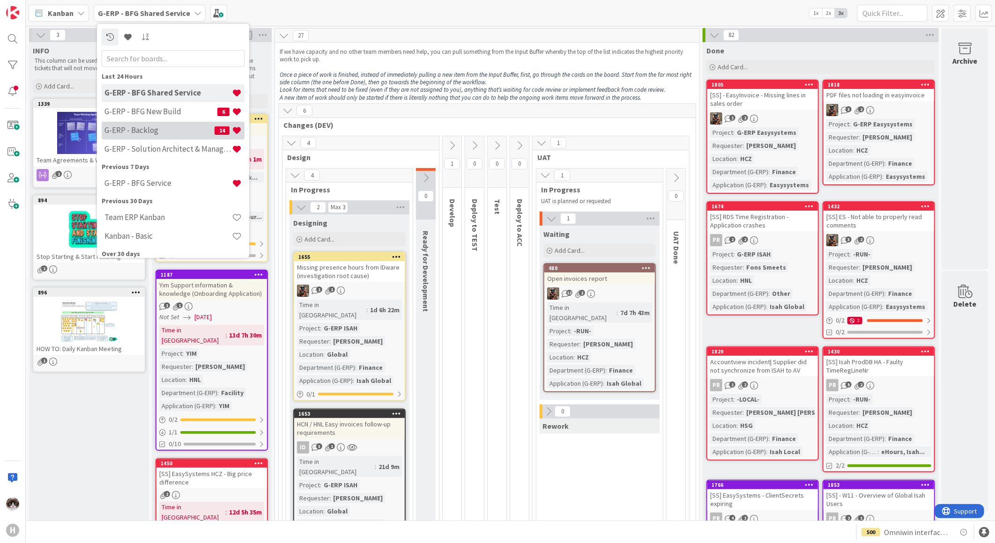
click at [155, 133] on h4 "G-ERP - Backlog" at bounding box center [159, 129] width 110 height 9
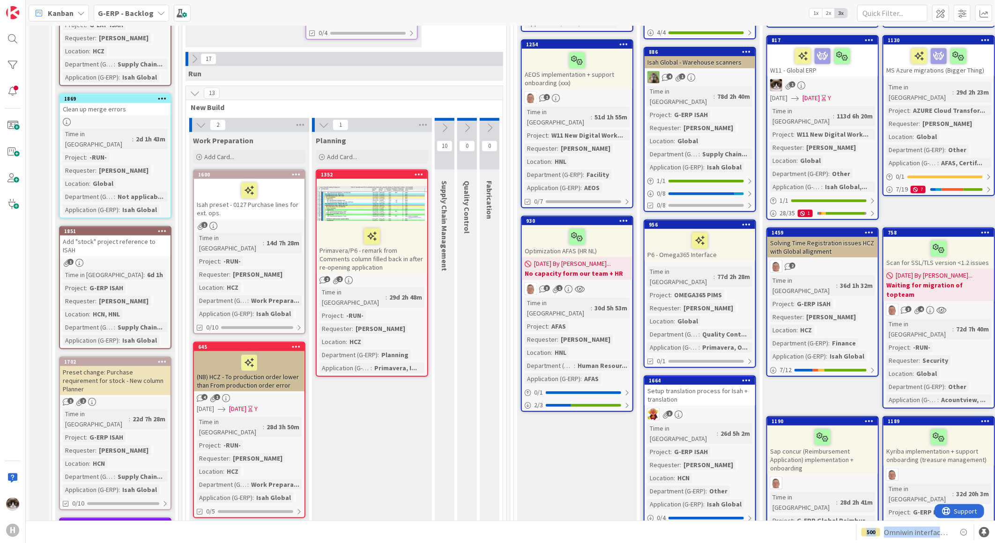
drag, startPoint x: 516, startPoint y: 518, endPoint x: 564, endPoint y: 513, distance: 48.5
click at [564, 513] on div "Kanban G-ERP - Backlog 1x 2x 3x 5 INFO This column contains information cards t…" at bounding box center [510, 271] width 969 height 543
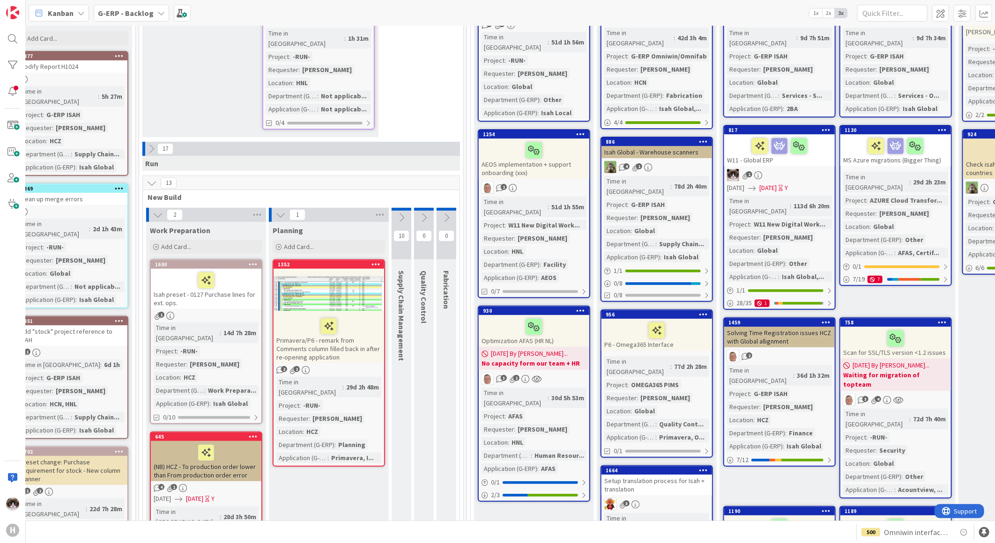
scroll to position [208, 43]
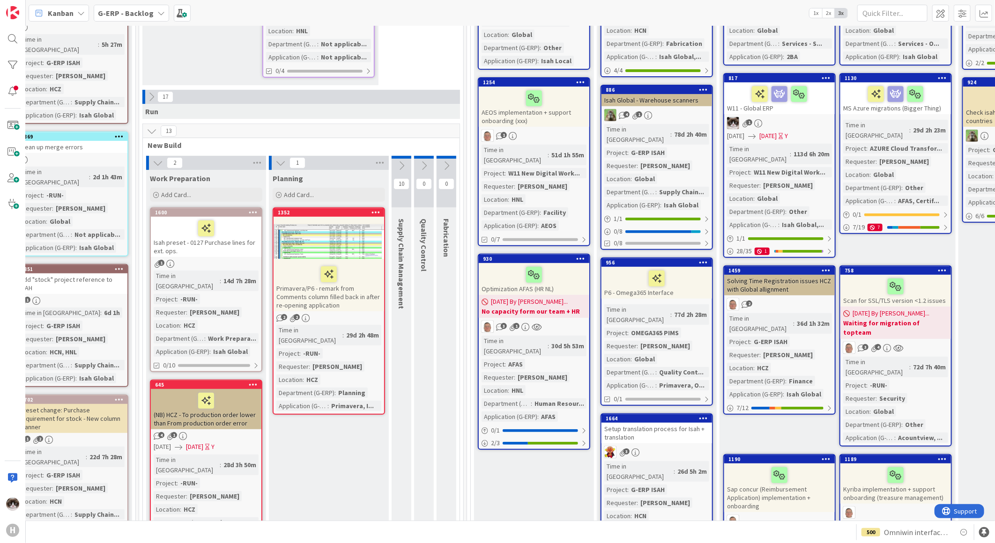
click at [367, 272] on div "Primavera/P6 - remark from Comments column filled back in after re-opening appl…" at bounding box center [328, 287] width 111 height 49
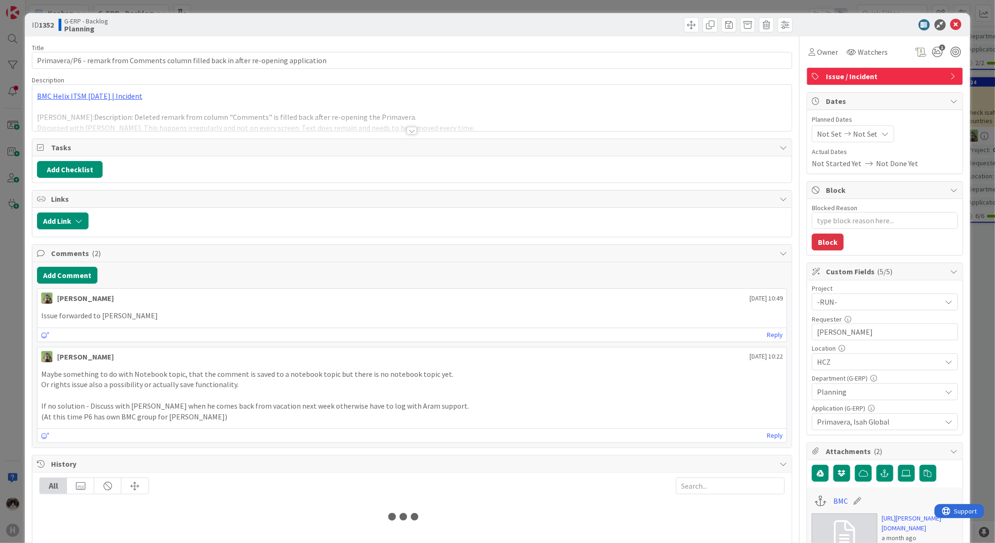
type textarea "x"
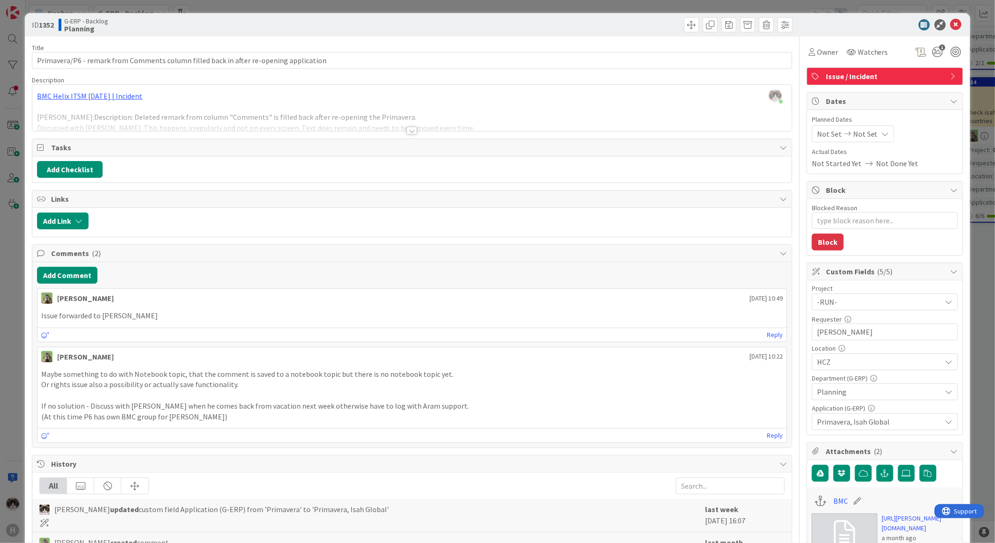
click at [408, 130] on div at bounding box center [411, 130] width 10 height 7
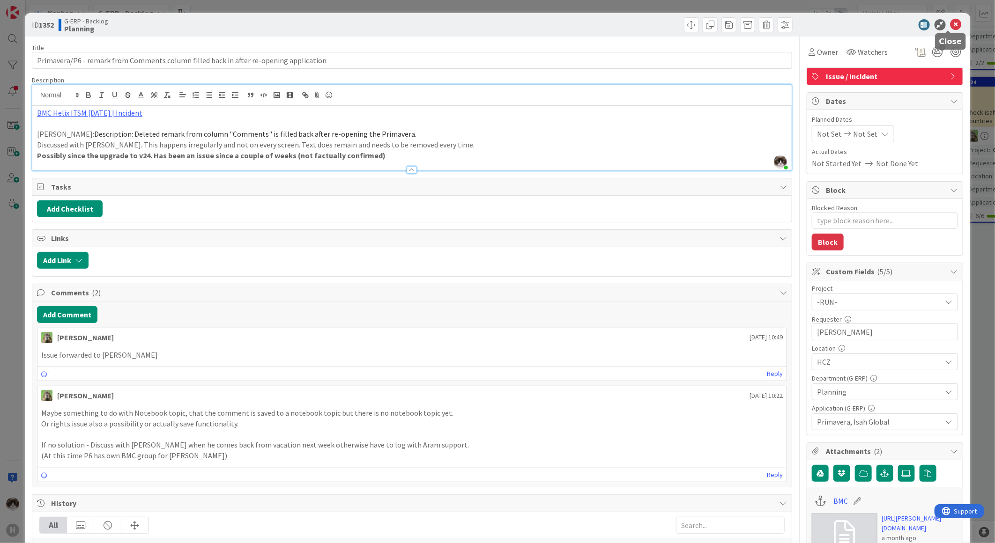
click at [951, 22] on icon at bounding box center [955, 24] width 11 height 11
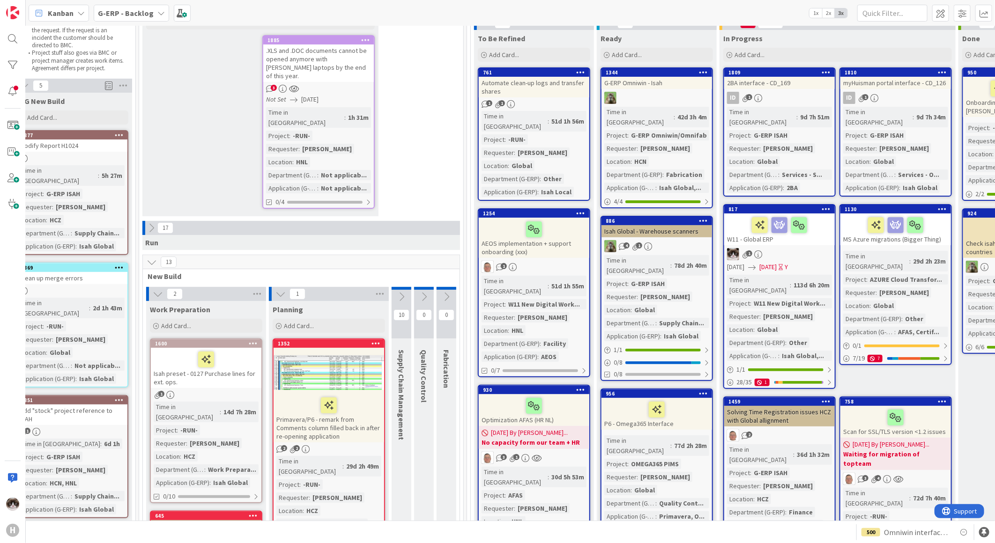
scroll to position [0, 43]
